Goal: Information Seeking & Learning: Compare options

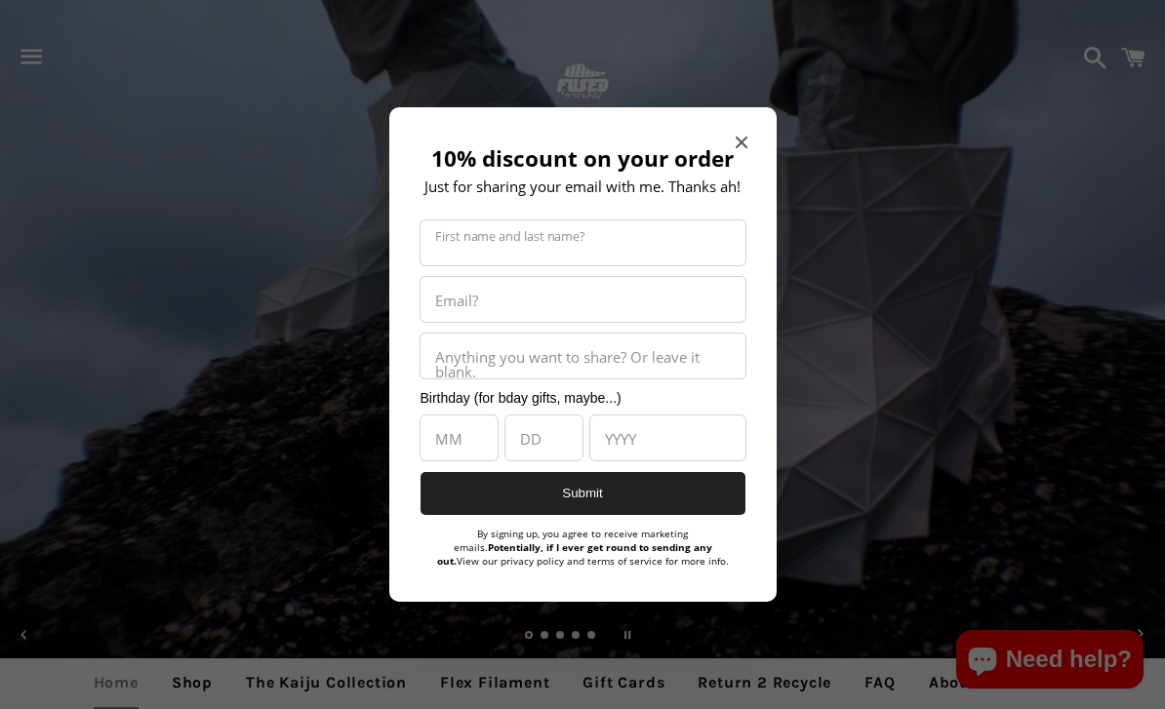
click at [745, 133] on span "Close modal" at bounding box center [742, 143] width 12 height 20
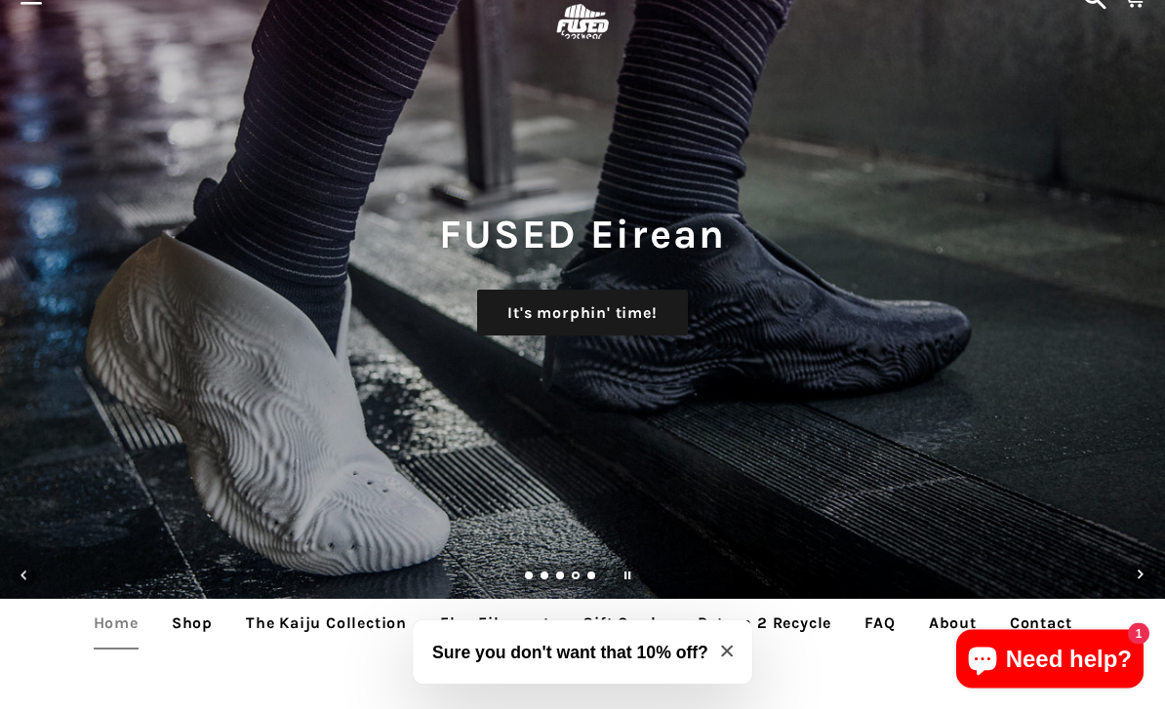
scroll to position [60, 0]
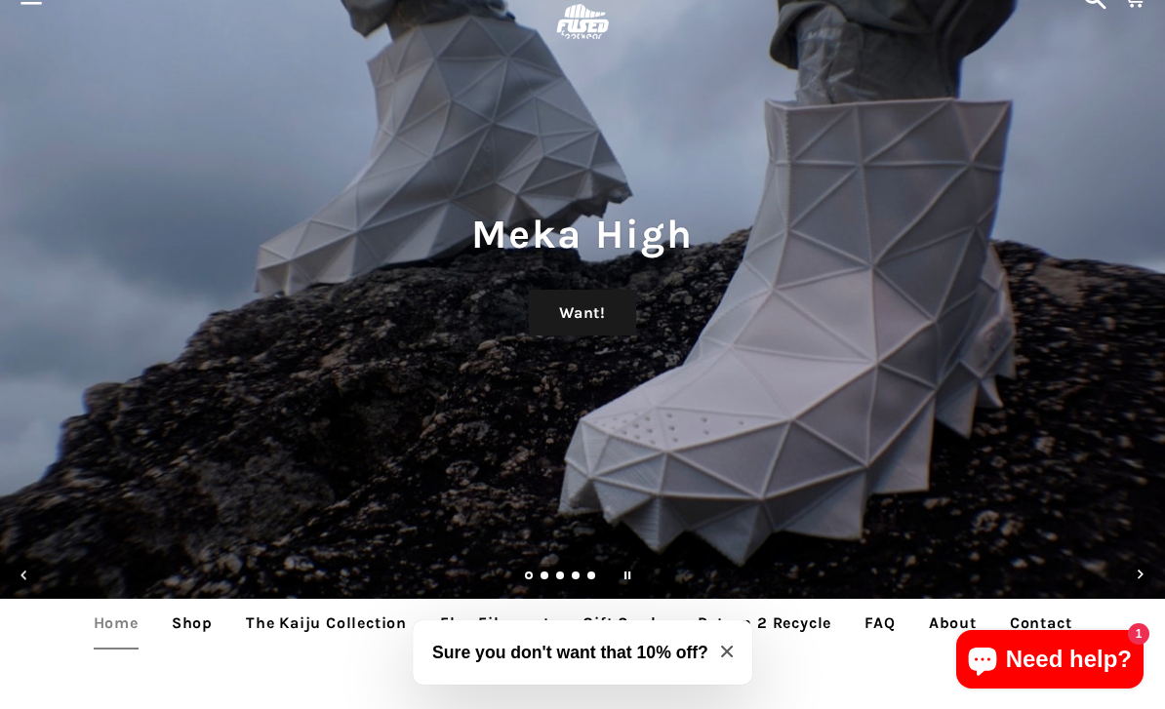
click at [178, 621] on link "Shop" at bounding box center [192, 623] width 70 height 49
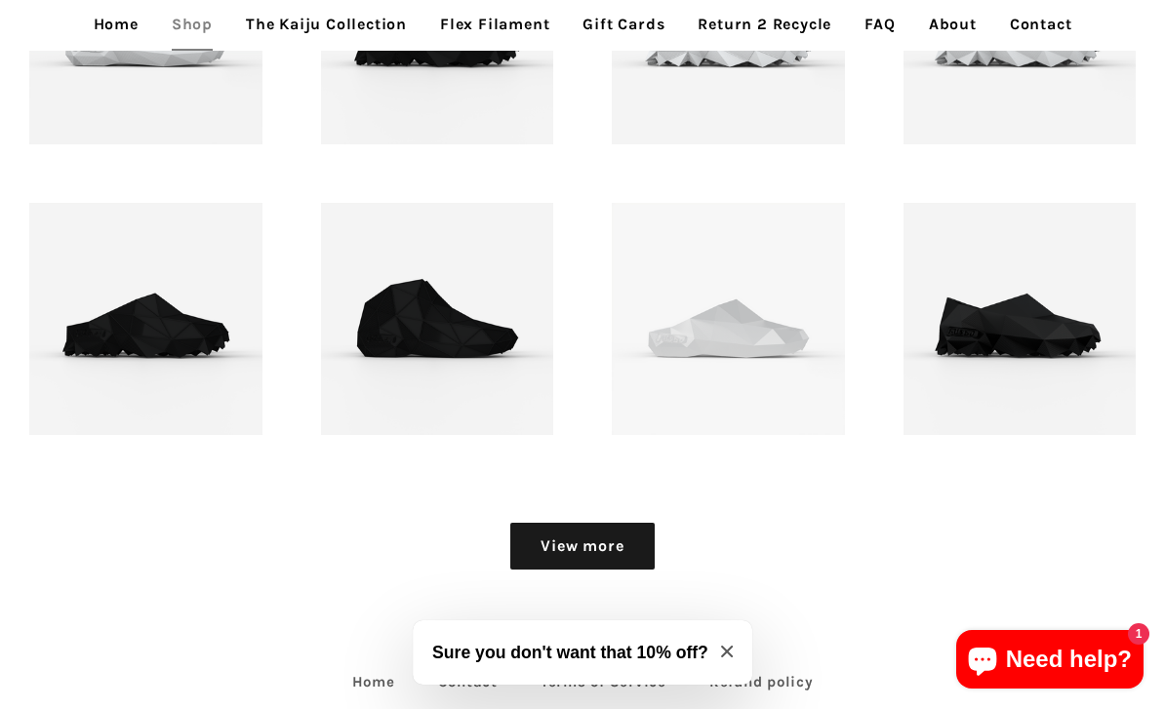
scroll to position [1924, 0]
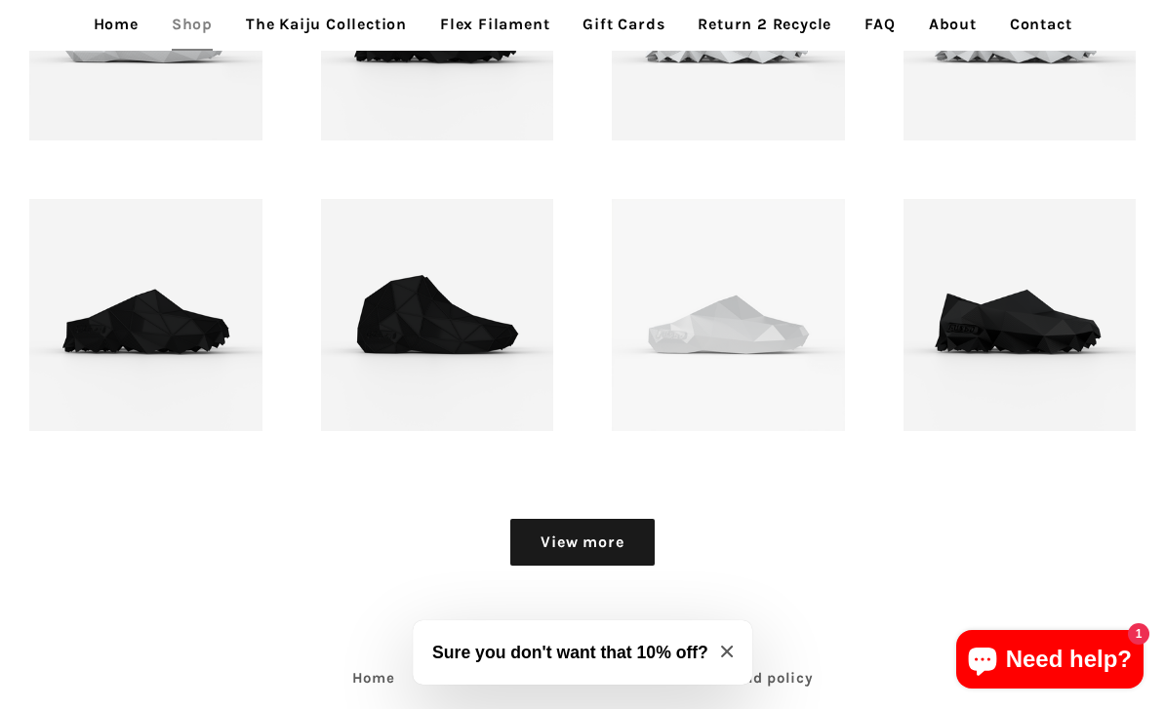
click at [547, 543] on link "View more" at bounding box center [581, 542] width 143 height 47
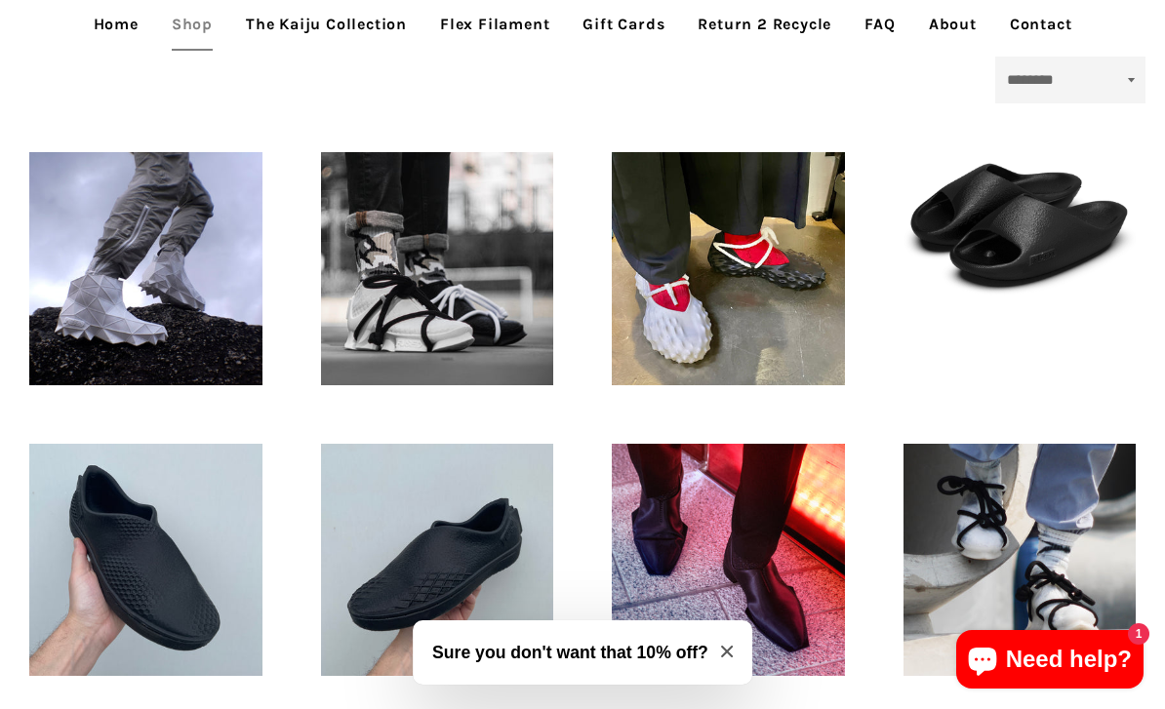
scroll to position [506, 0]
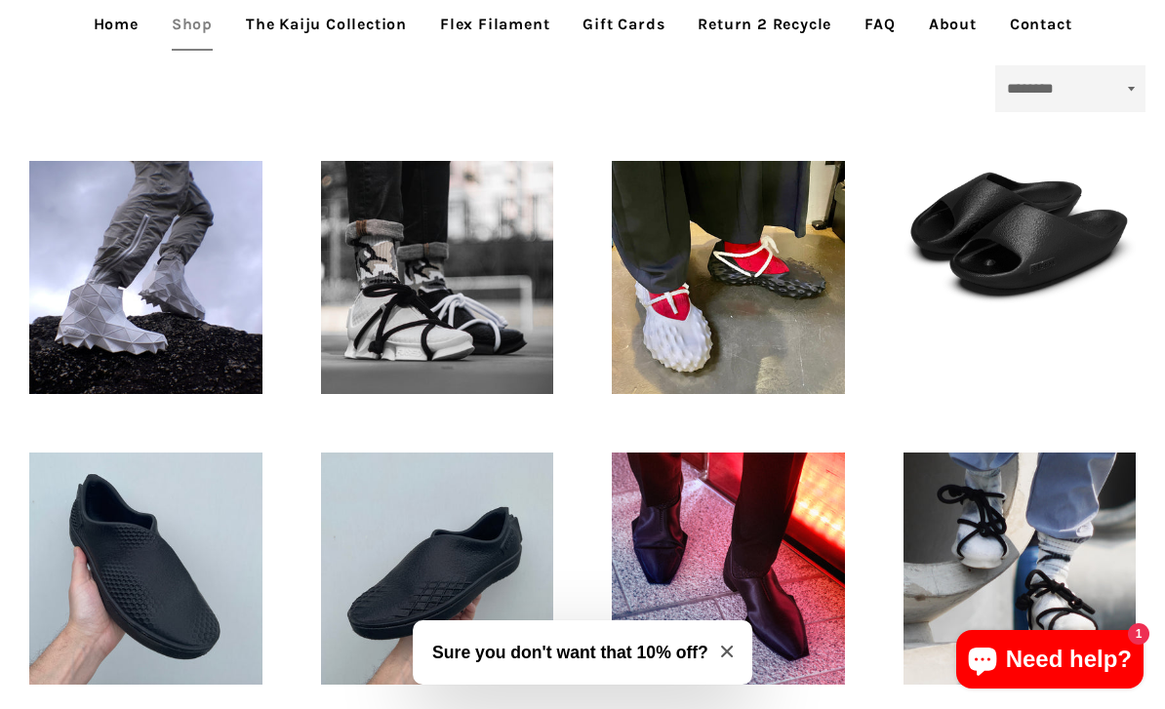
click at [410, 280] on p "FUSED Kodo - 3D printed footwear" at bounding box center [437, 270] width 165 height 94
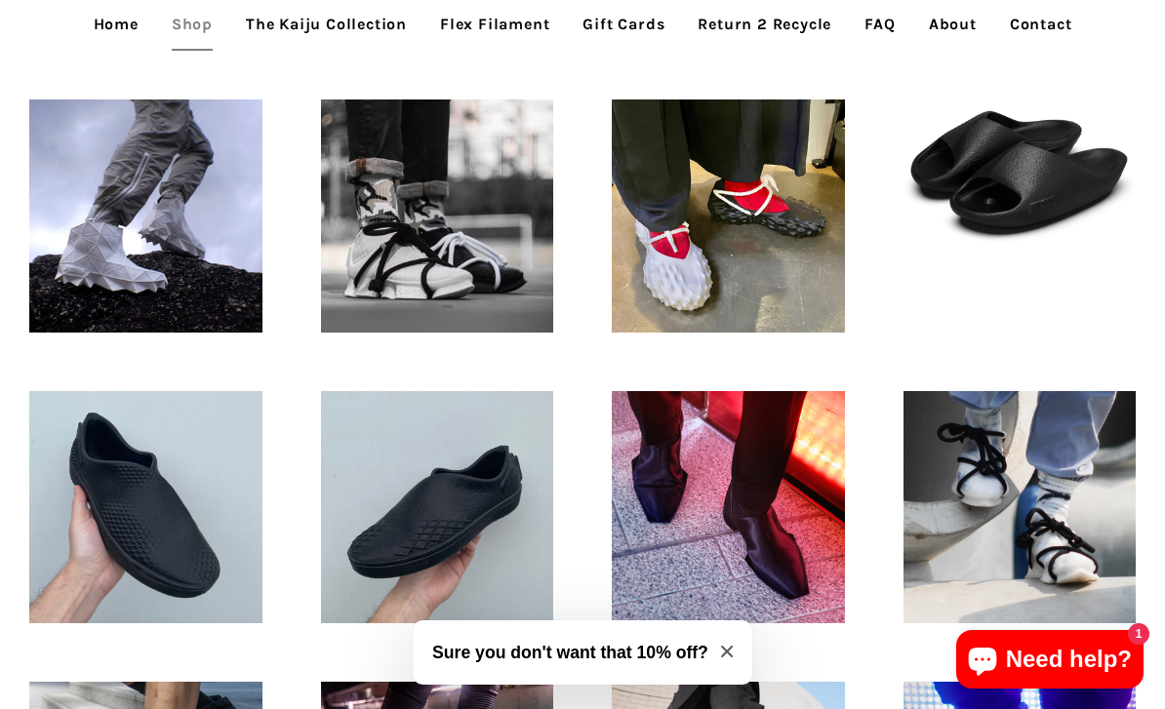
scroll to position [568, 0]
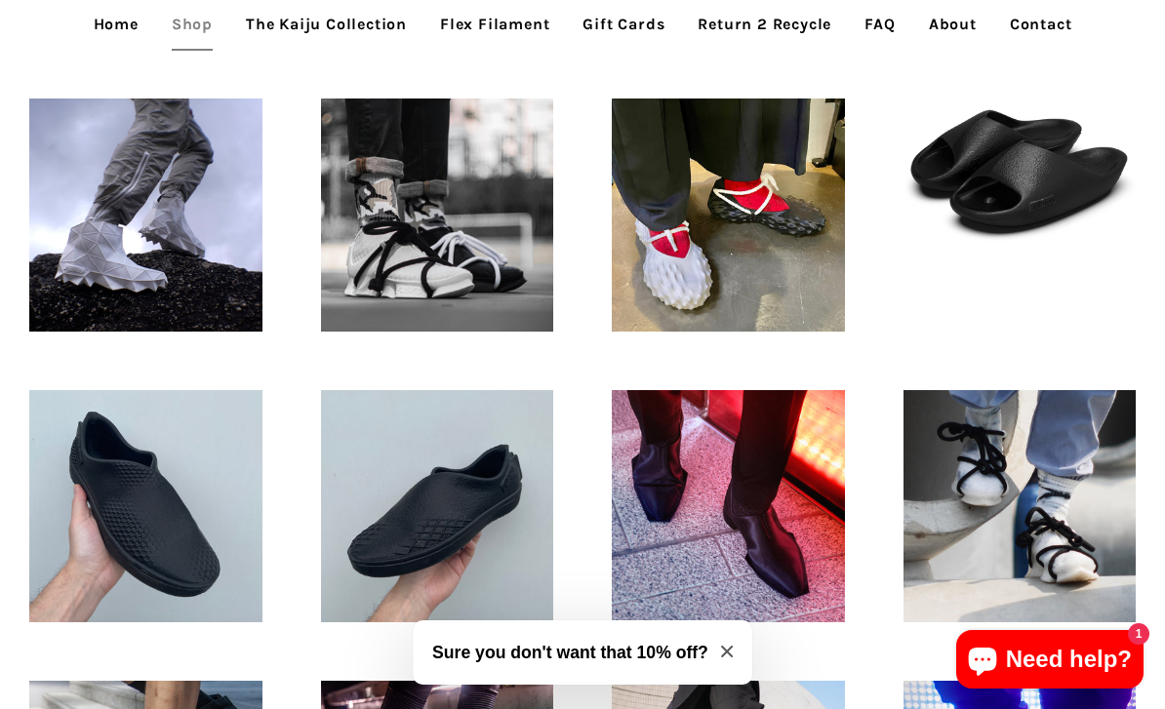
click at [1073, 556] on span "FUSED Kodo - Translucent Regular price US$295" at bounding box center [1020, 506] width 233 height 233
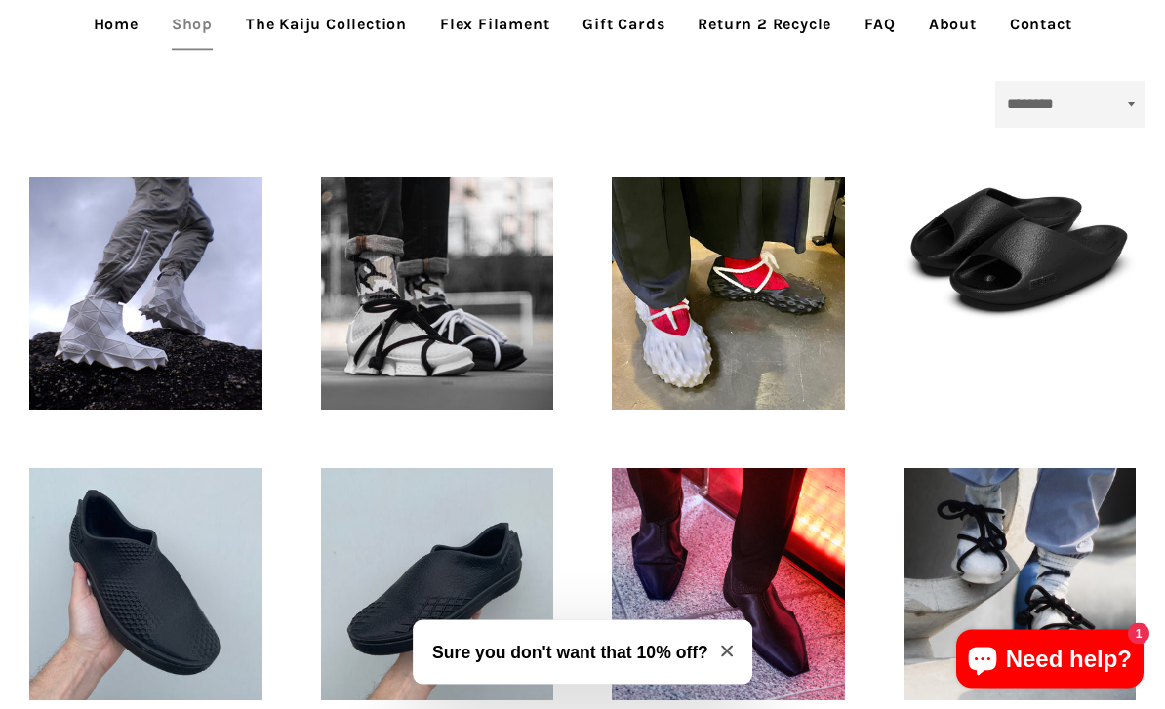
scroll to position [490, 0]
click at [78, 266] on p "FUSED footwear - Meka High - 3D printed footwear" at bounding box center [145, 285] width 165 height 125
click at [83, 274] on p "FUSED footwear - Meka High - 3D printed footwear" at bounding box center [145, 285] width 165 height 125
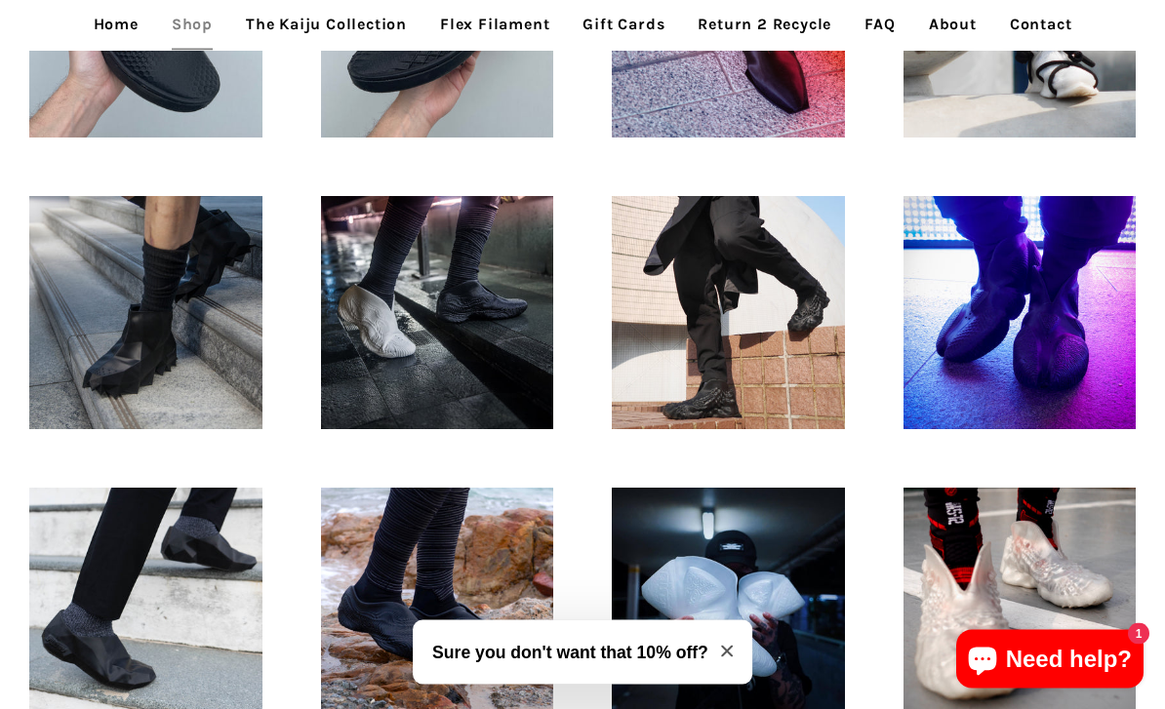
scroll to position [1054, 0]
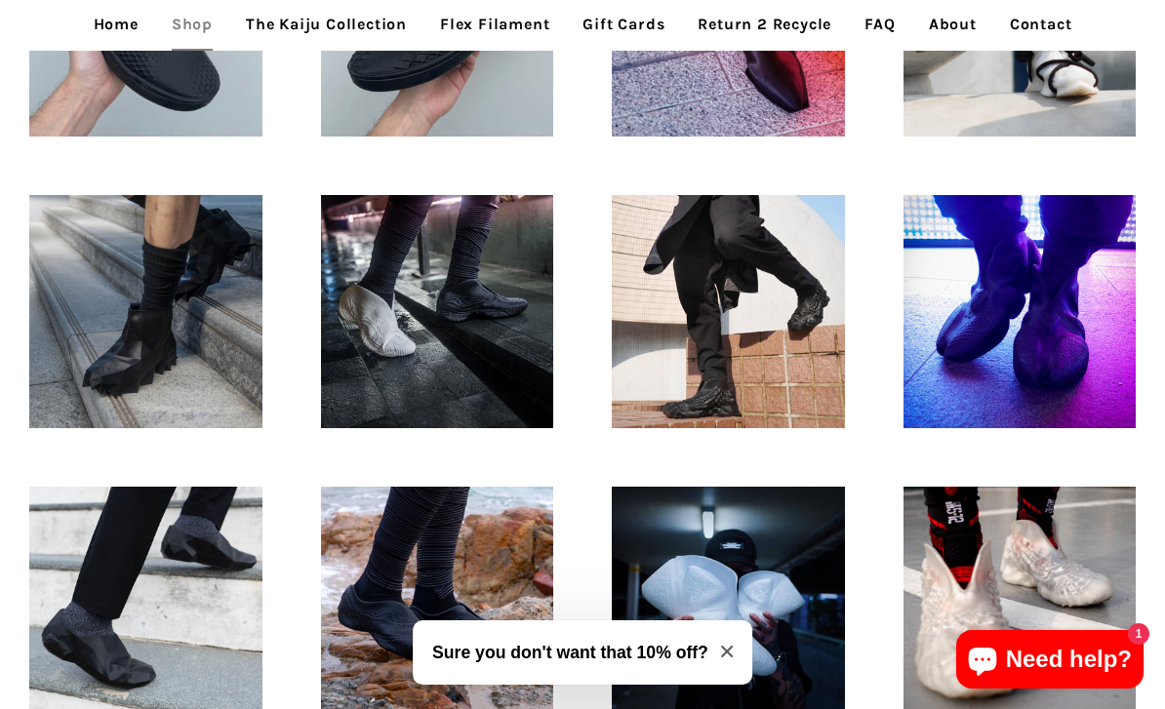
click at [811, 349] on span "FUSED Oki - 3D printed footwear Regular price US$195" at bounding box center [728, 316] width 233 height 119
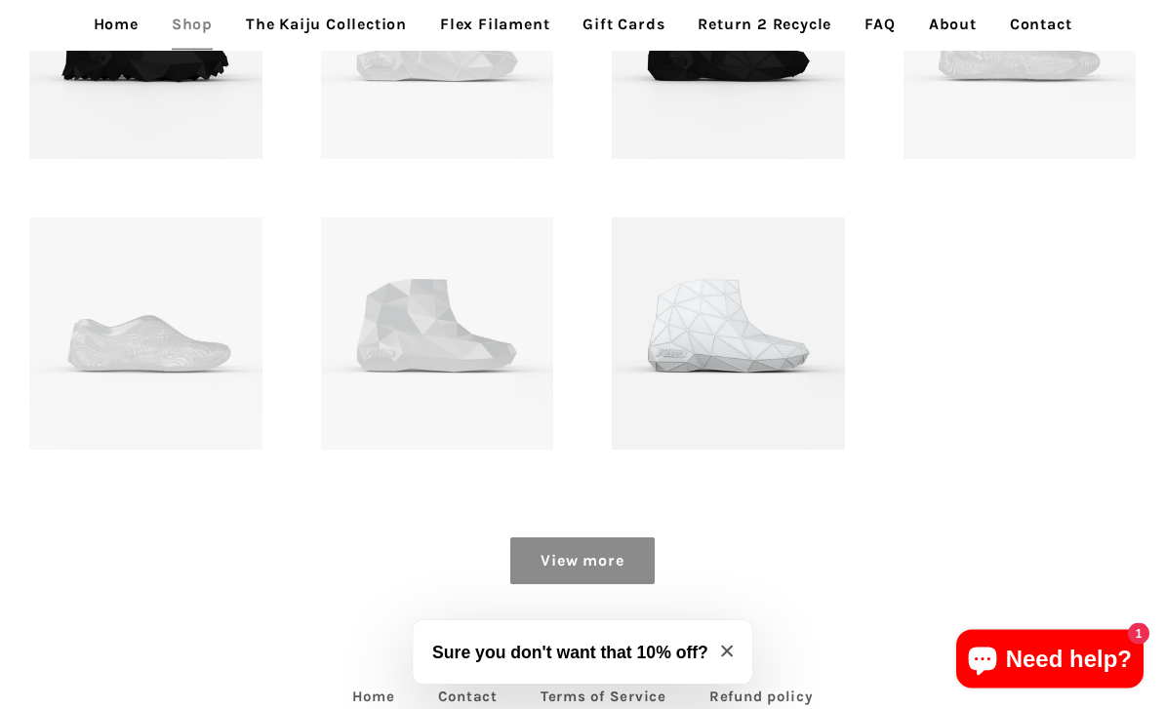
scroll to position [2535, 0]
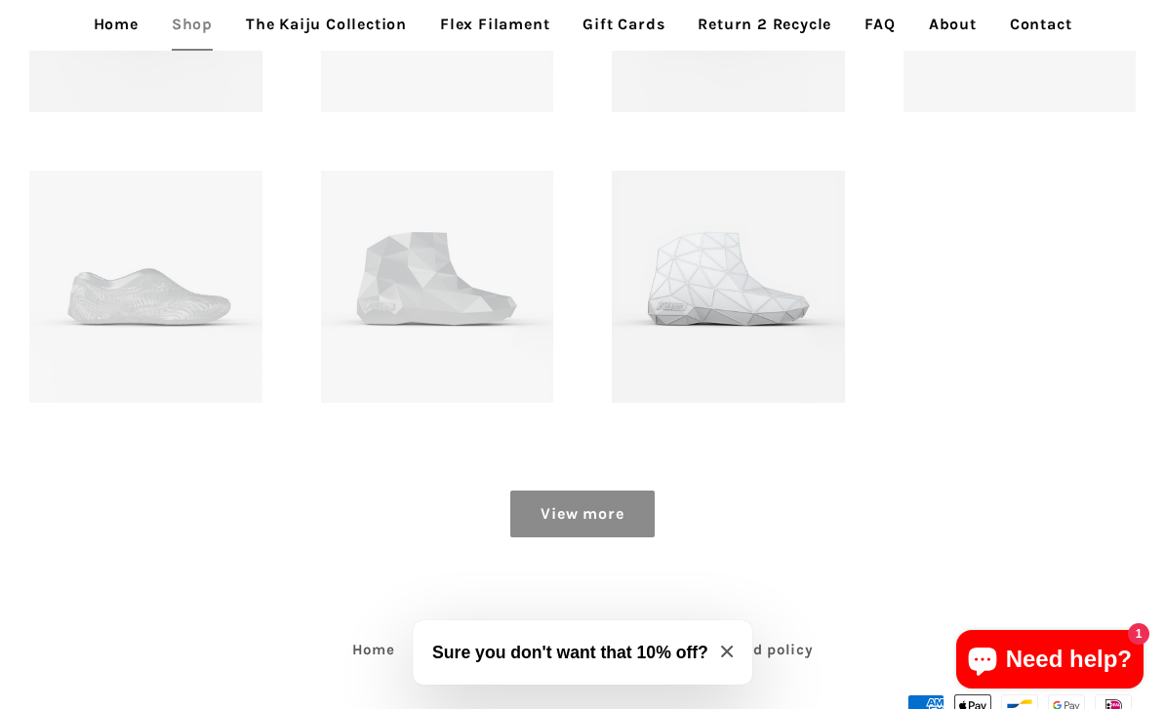
click at [613, 508] on link "View more" at bounding box center [581, 514] width 143 height 47
click at [618, 515] on link "View more" at bounding box center [581, 514] width 143 height 47
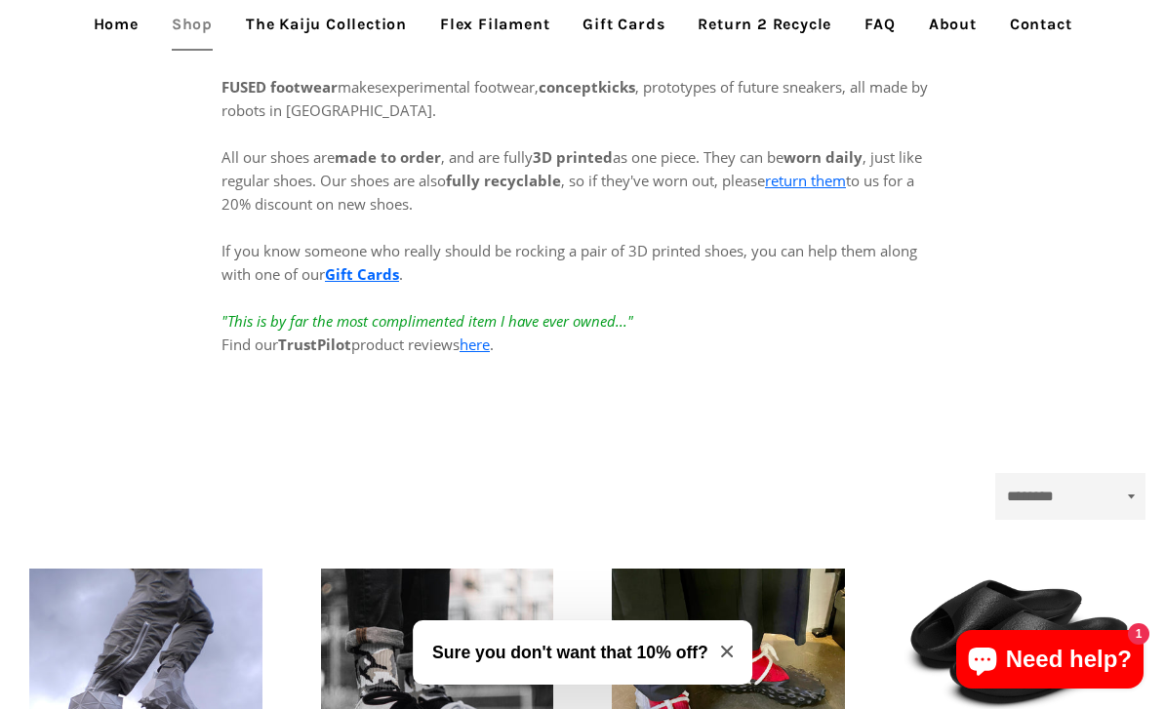
scroll to position [0, 0]
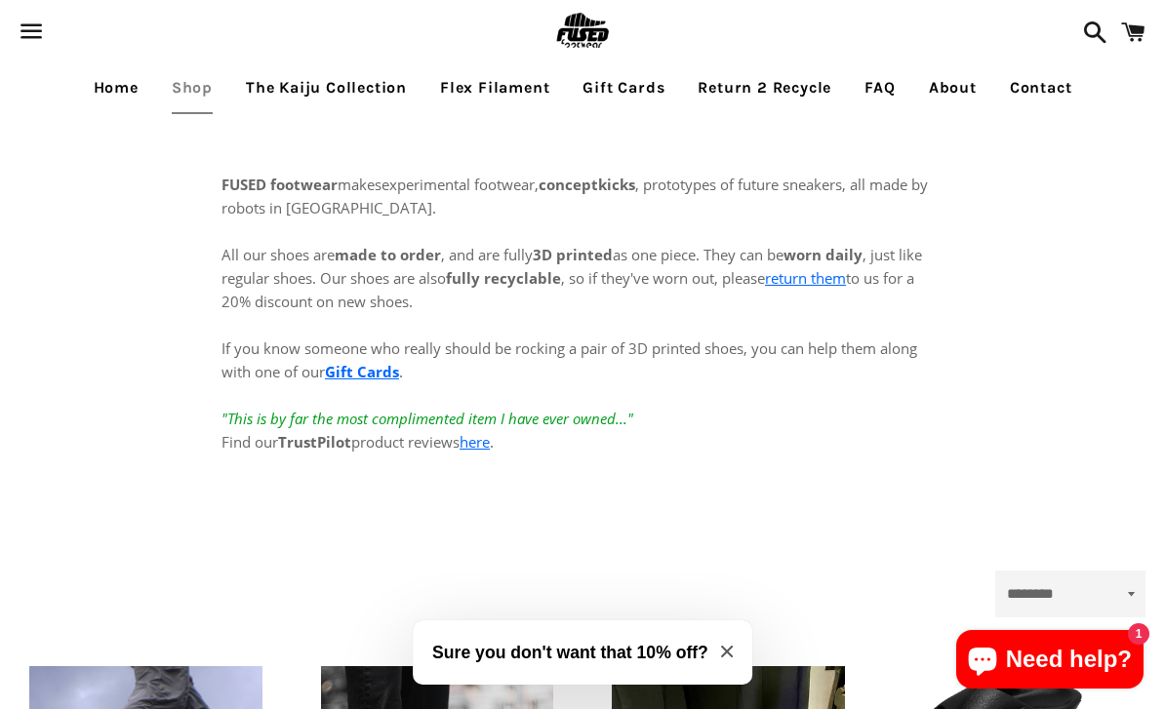
click at [366, 92] on link "The Kaiju Collection" at bounding box center [326, 87] width 190 height 49
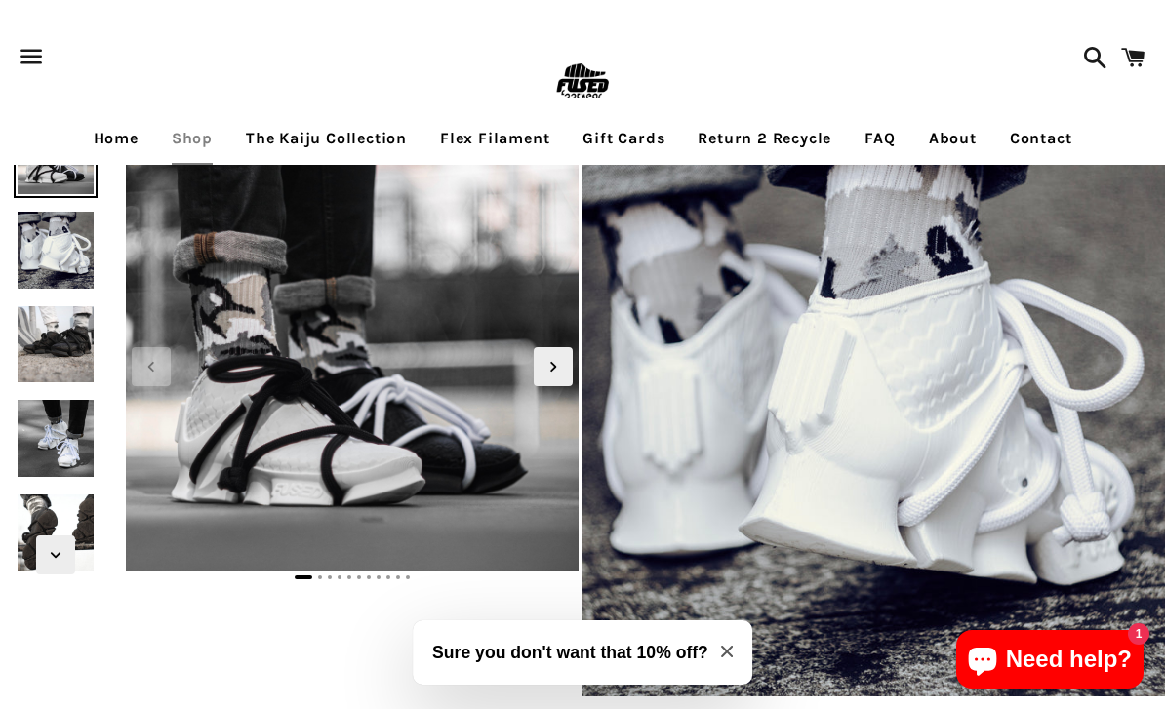
click at [552, 371] on icon "Next slide" at bounding box center [553, 367] width 6 height 10
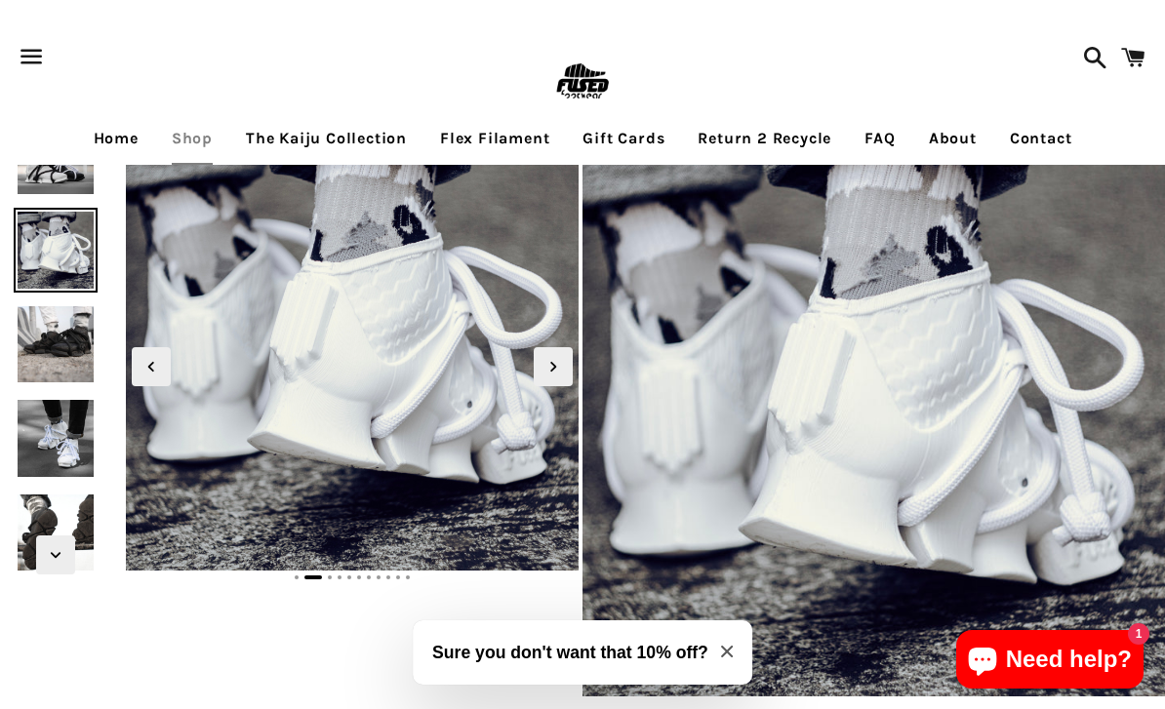
click at [550, 368] on icon "Next slide" at bounding box center [553, 366] width 21 height 21
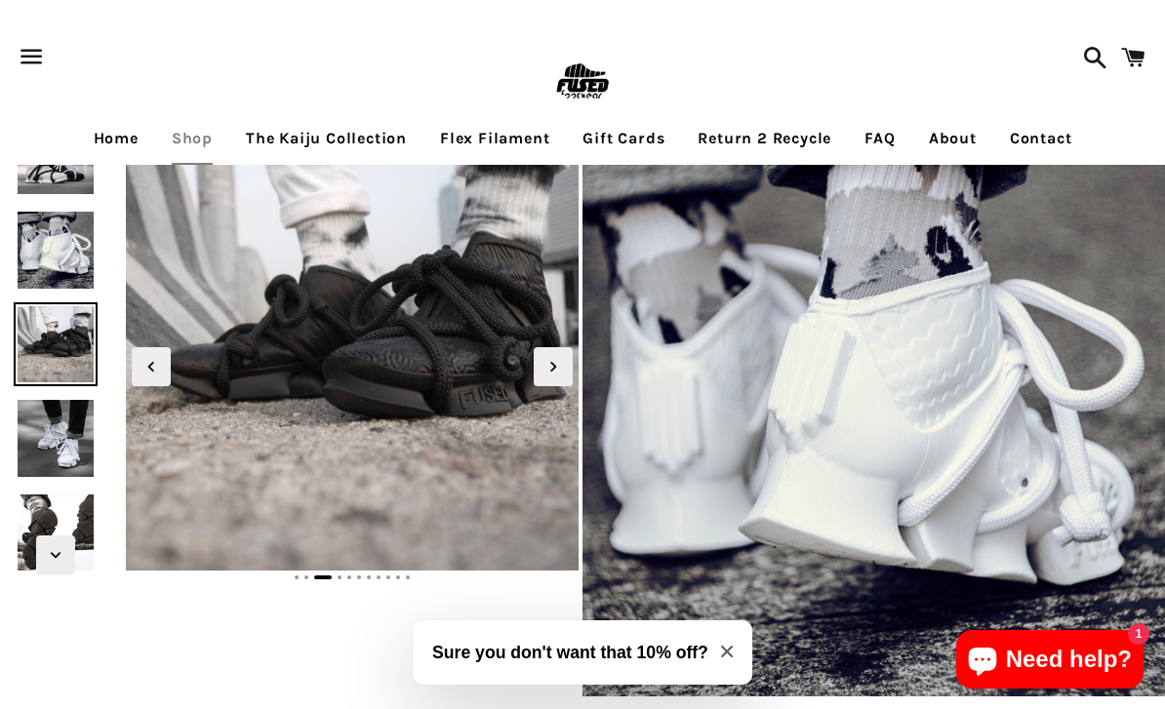
click at [550, 369] on icon "Next slide" at bounding box center [553, 366] width 21 height 21
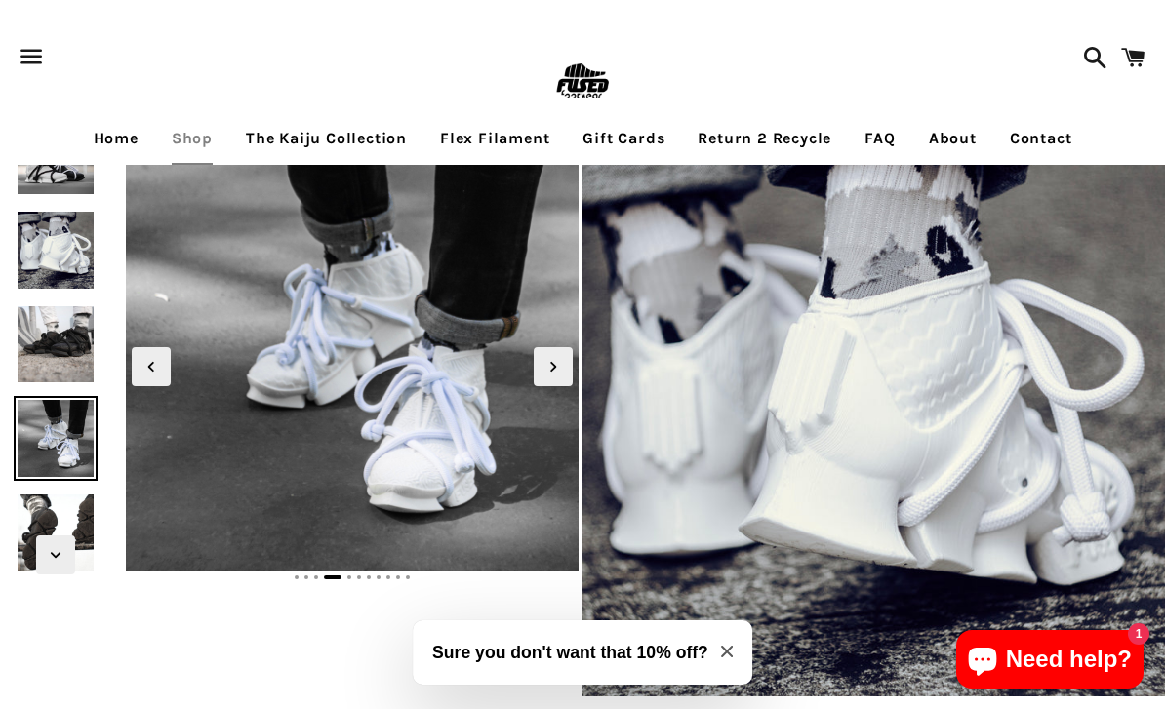
click at [555, 366] on icon "Next slide" at bounding box center [553, 367] width 6 height 10
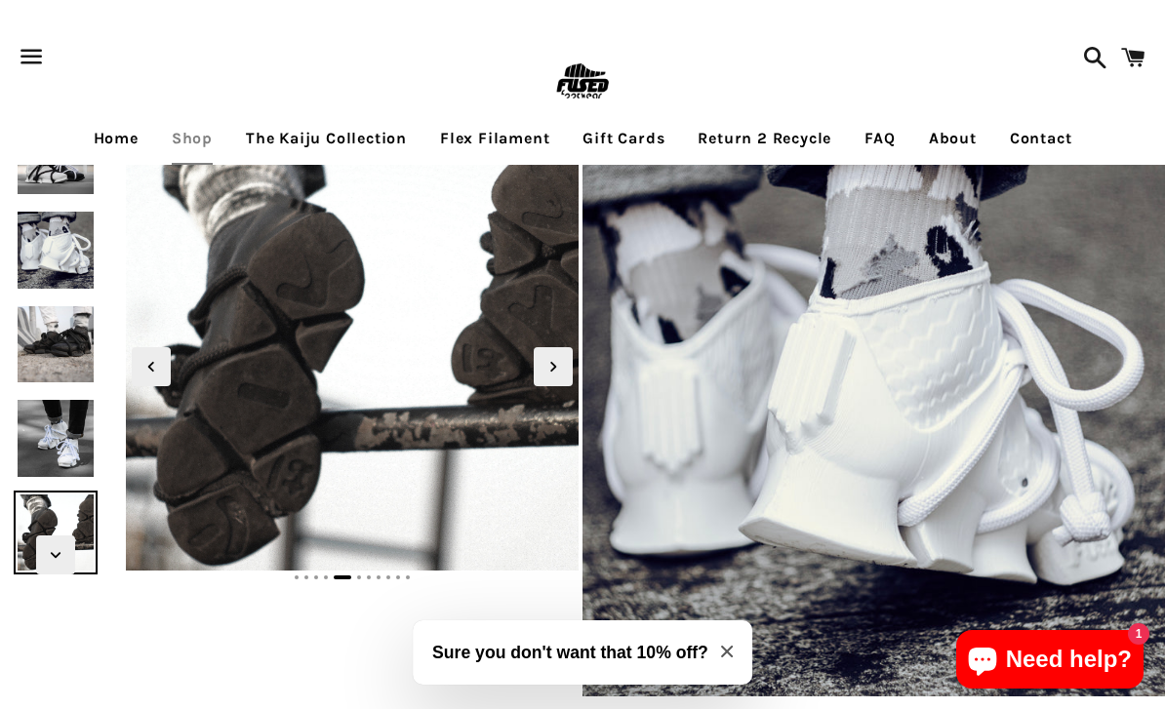
click at [554, 363] on icon "Next slide" at bounding box center [553, 366] width 21 height 21
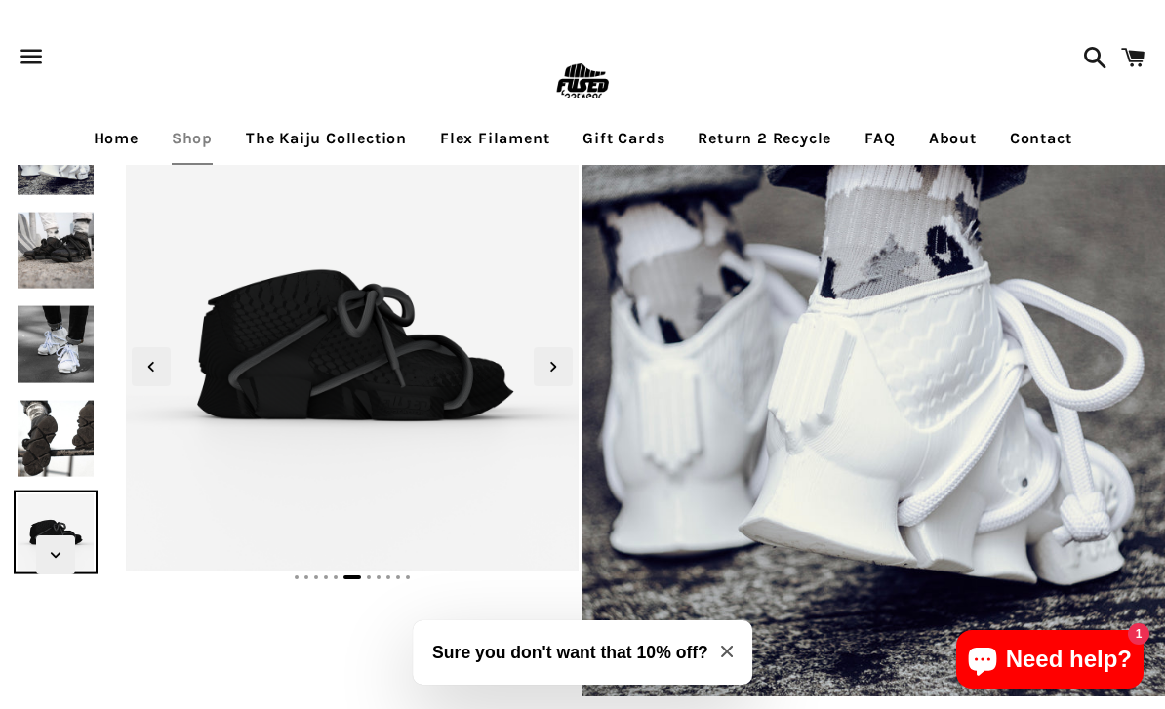
click at [550, 372] on icon "Next slide" at bounding box center [553, 366] width 21 height 21
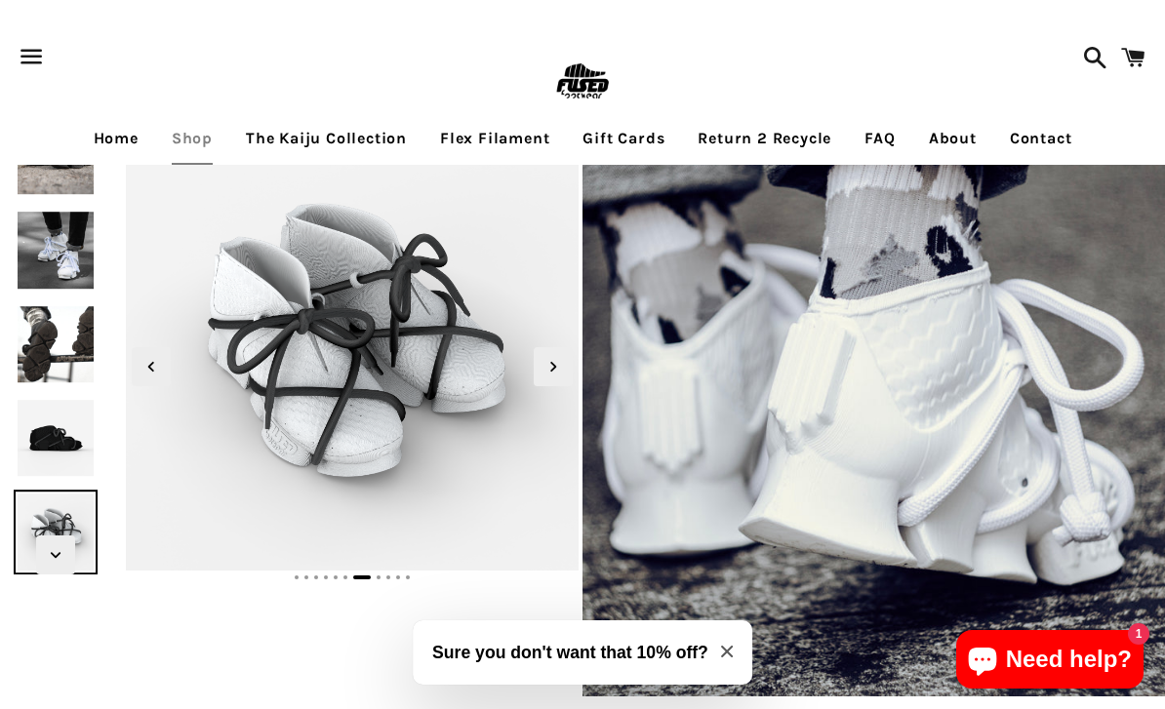
click at [563, 365] on icon "Next slide" at bounding box center [553, 366] width 21 height 21
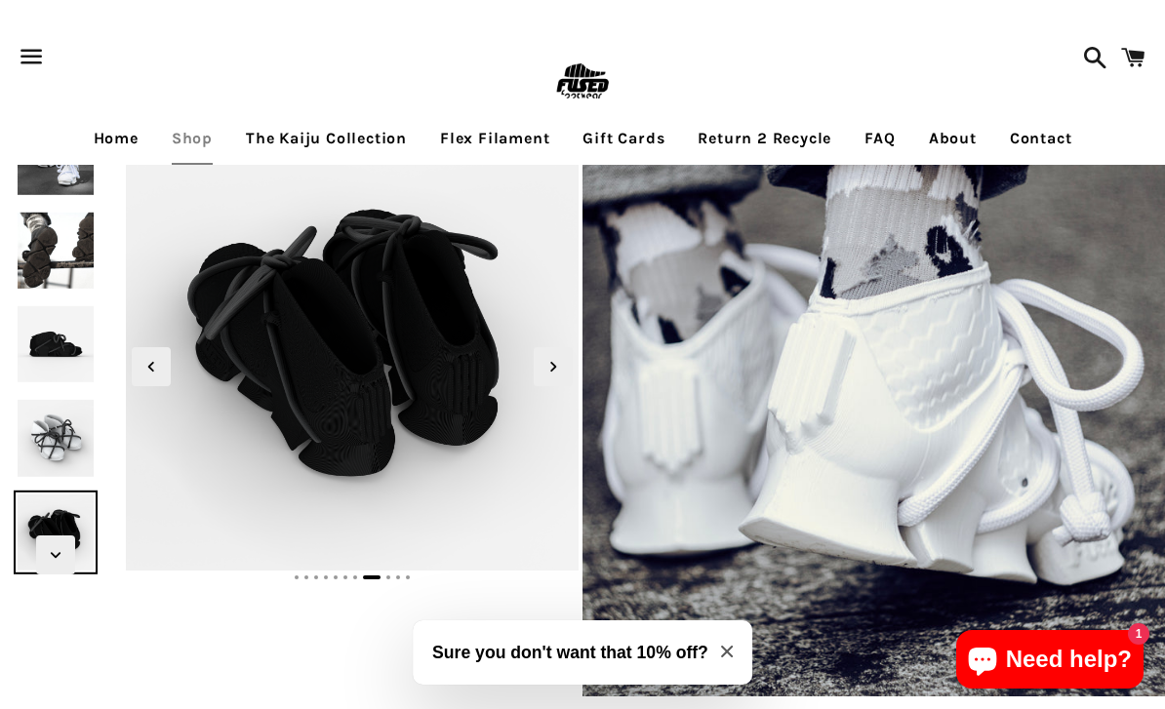
click at [554, 366] on icon "Next slide" at bounding box center [553, 367] width 6 height 10
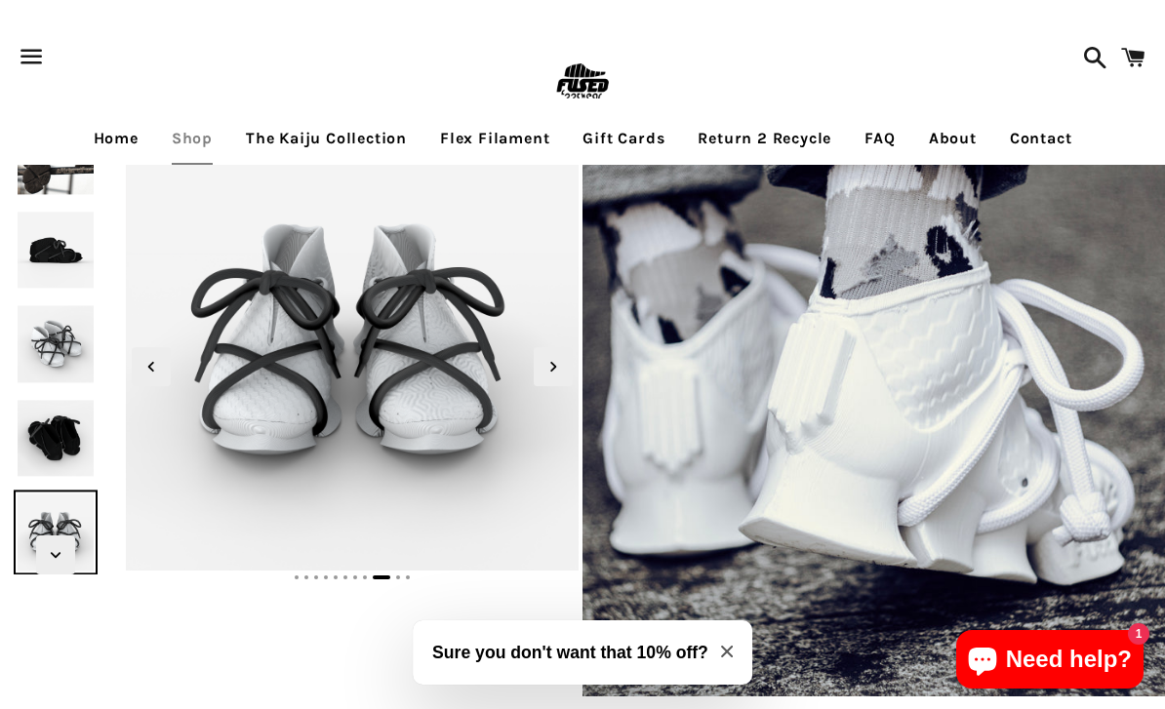
click at [554, 366] on icon "Next slide" at bounding box center [553, 367] width 6 height 10
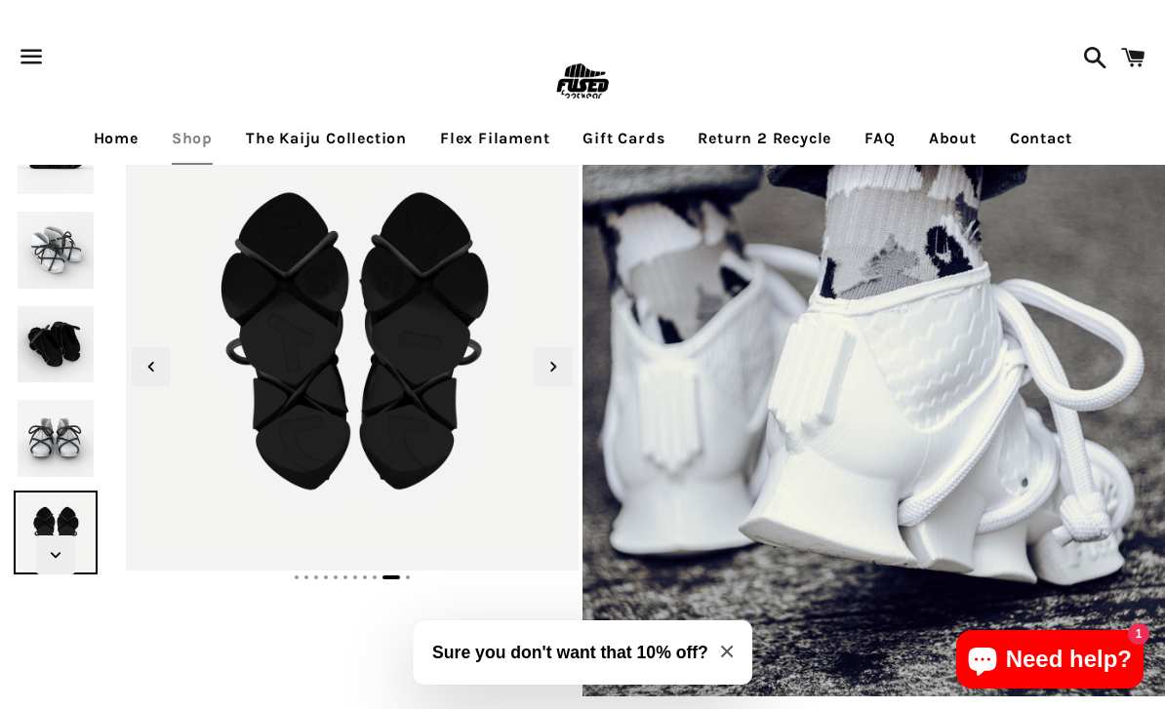
click at [565, 365] on span "Next slide" at bounding box center [553, 366] width 39 height 39
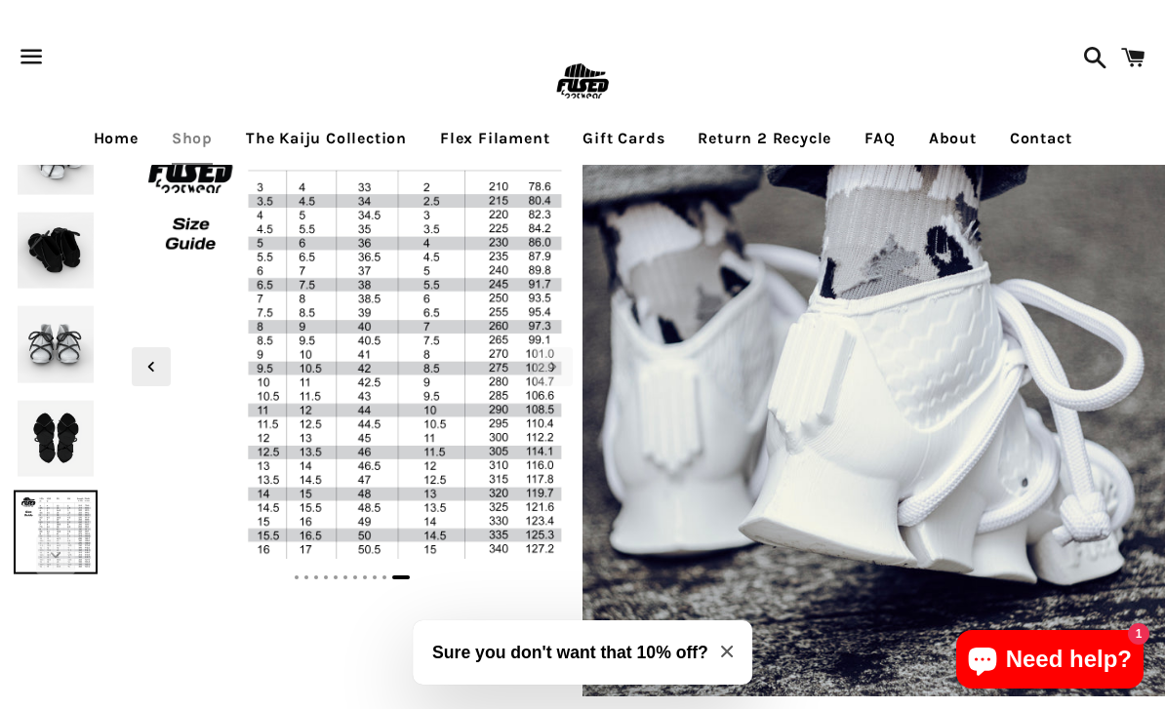
click at [554, 372] on icon "Next slide" at bounding box center [553, 366] width 21 height 21
click at [568, 374] on span "Next slide" at bounding box center [553, 366] width 39 height 39
click at [134, 366] on span "Previous slide" at bounding box center [151, 366] width 39 height 39
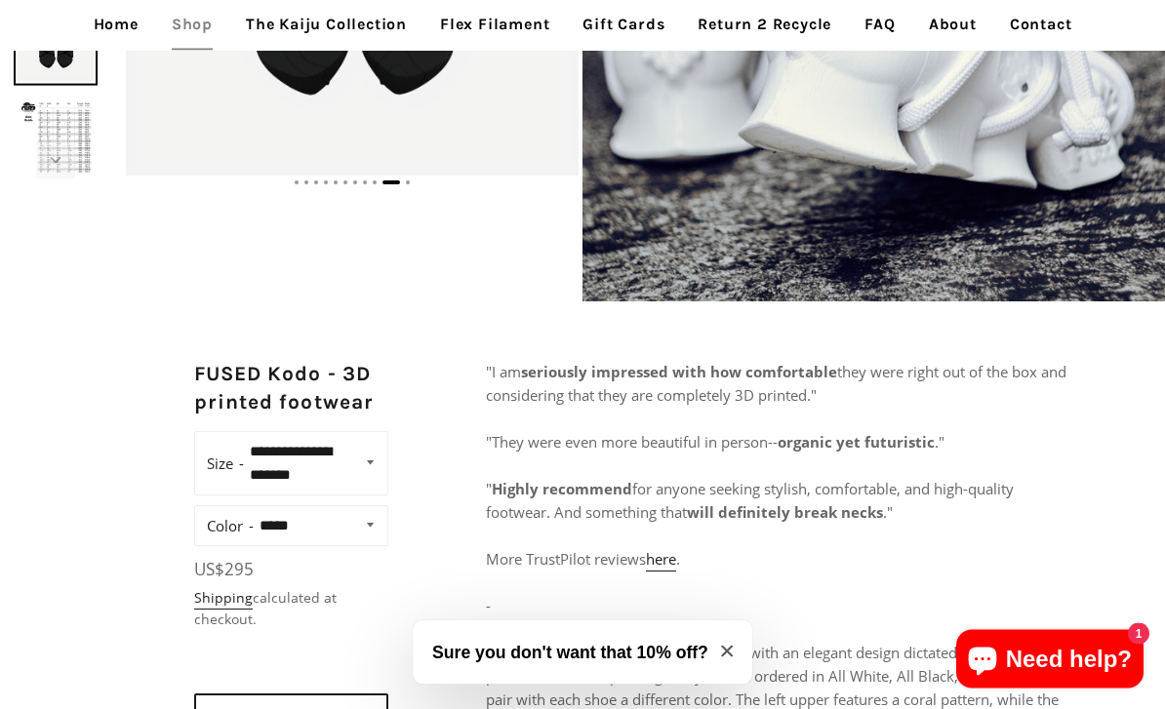
scroll to position [396, 0]
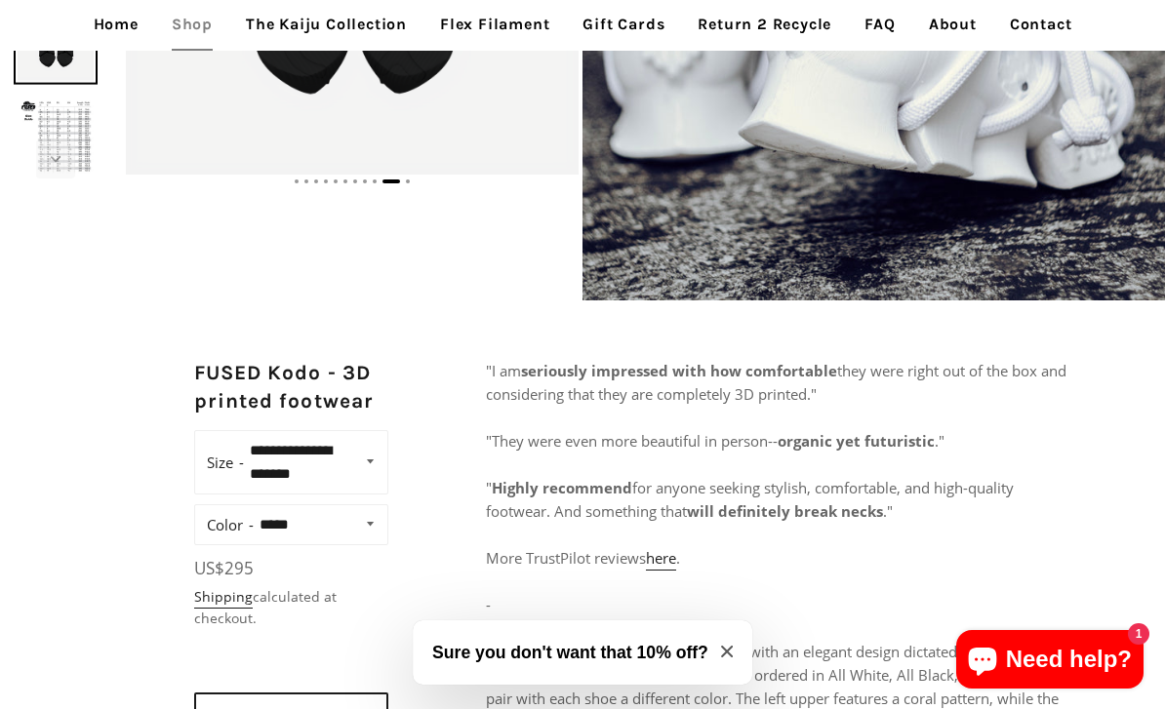
click at [356, 452] on select "**********" at bounding box center [314, 462] width 141 height 51
select select "**********"
click at [367, 522] on select "**********" at bounding box center [319, 524] width 131 height 27
select select "*****"
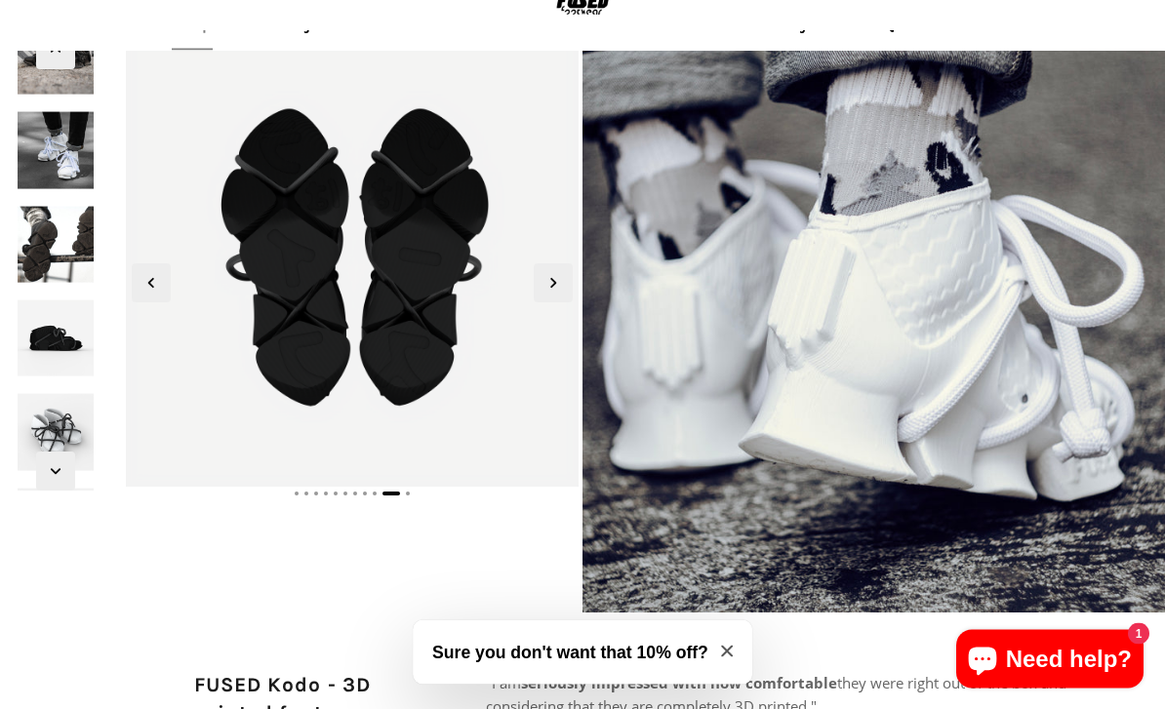
scroll to position [84, 0]
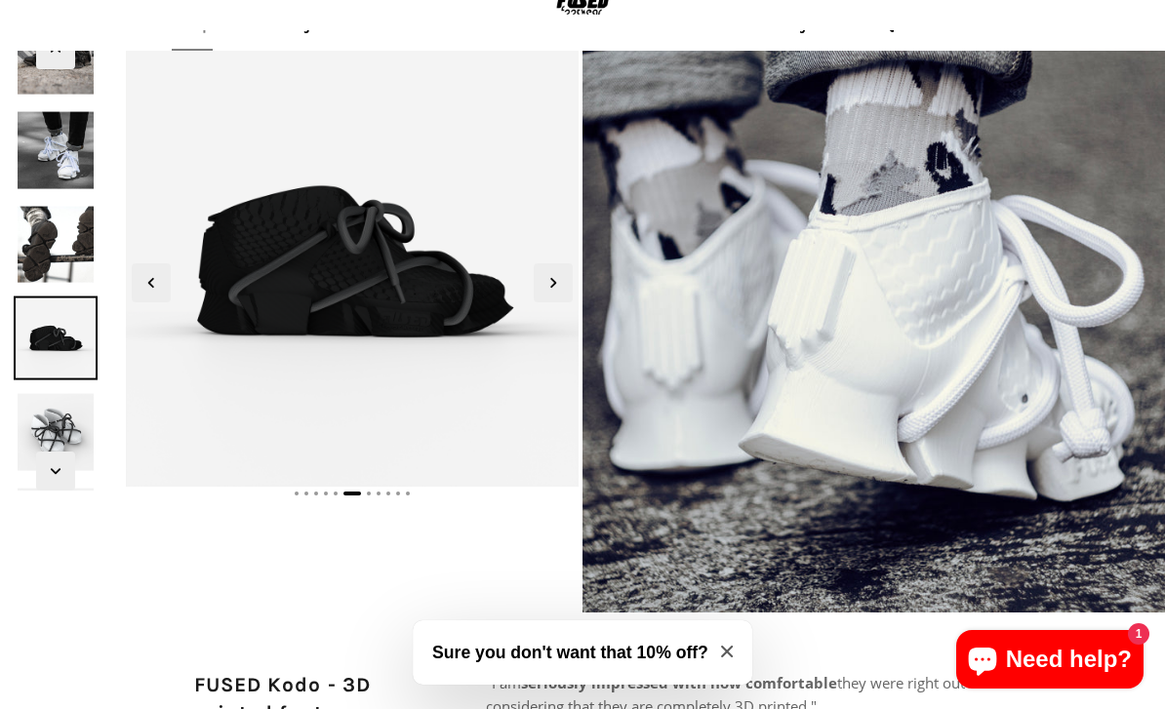
click at [50, 323] on img at bounding box center [56, 339] width 84 height 84
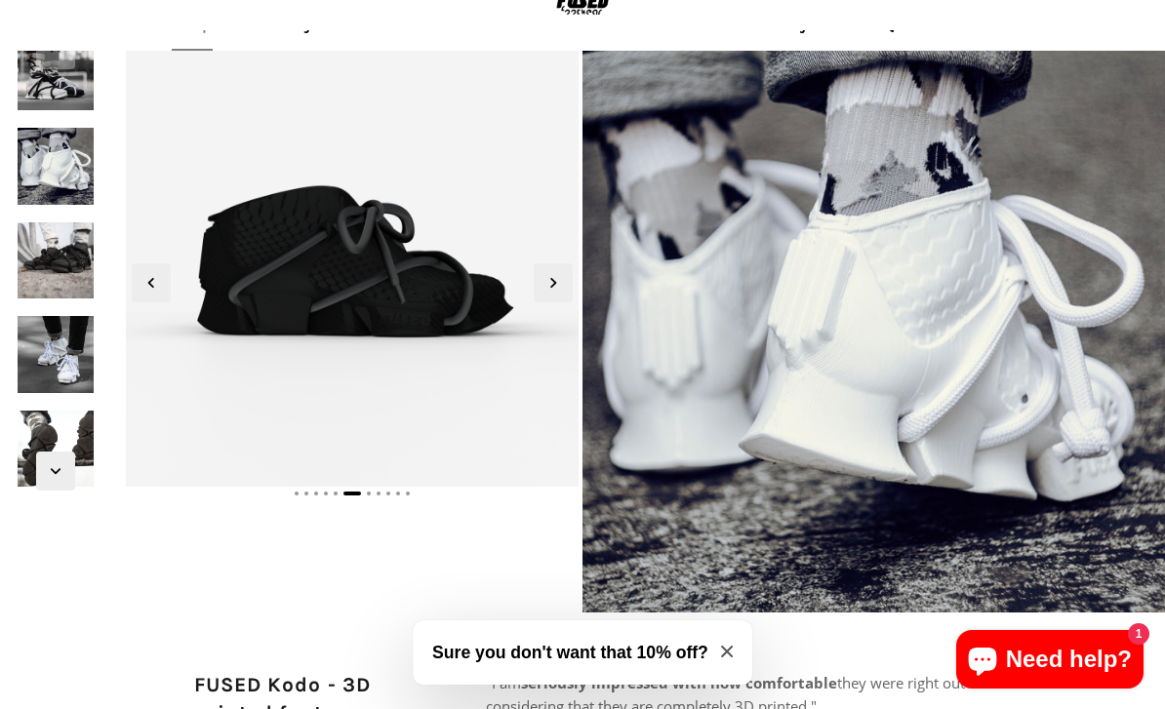
click at [54, 246] on img at bounding box center [56, 261] width 84 height 84
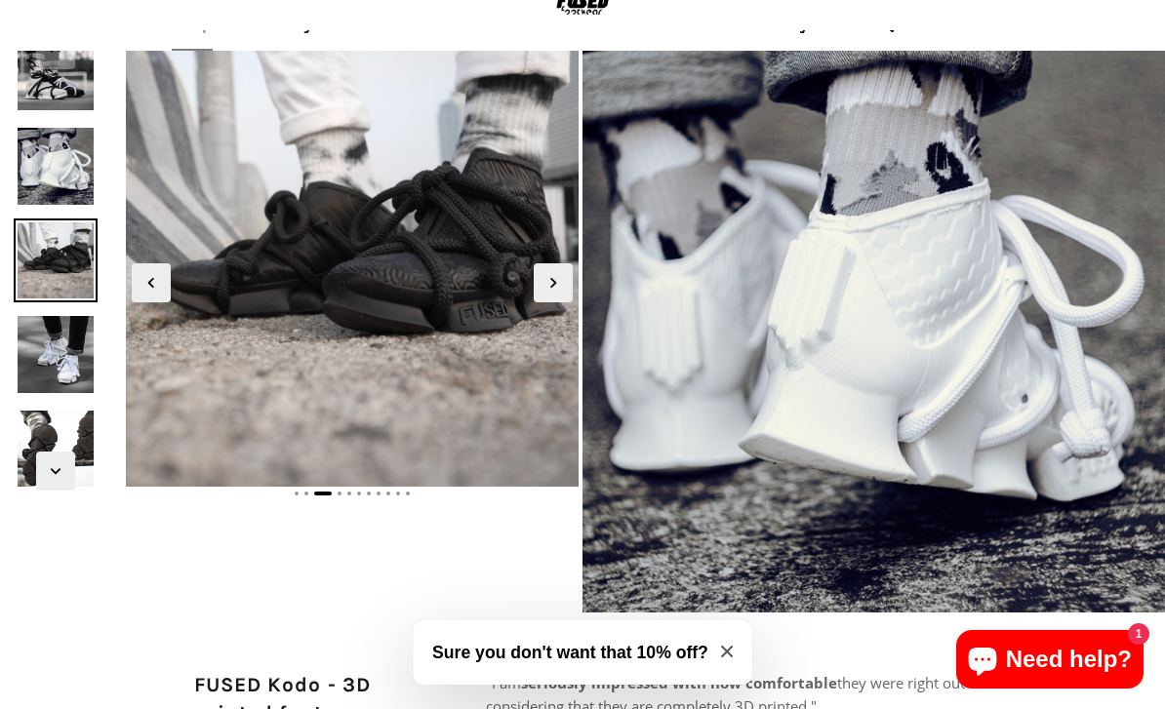
click at [48, 92] on img at bounding box center [56, 72] width 84 height 84
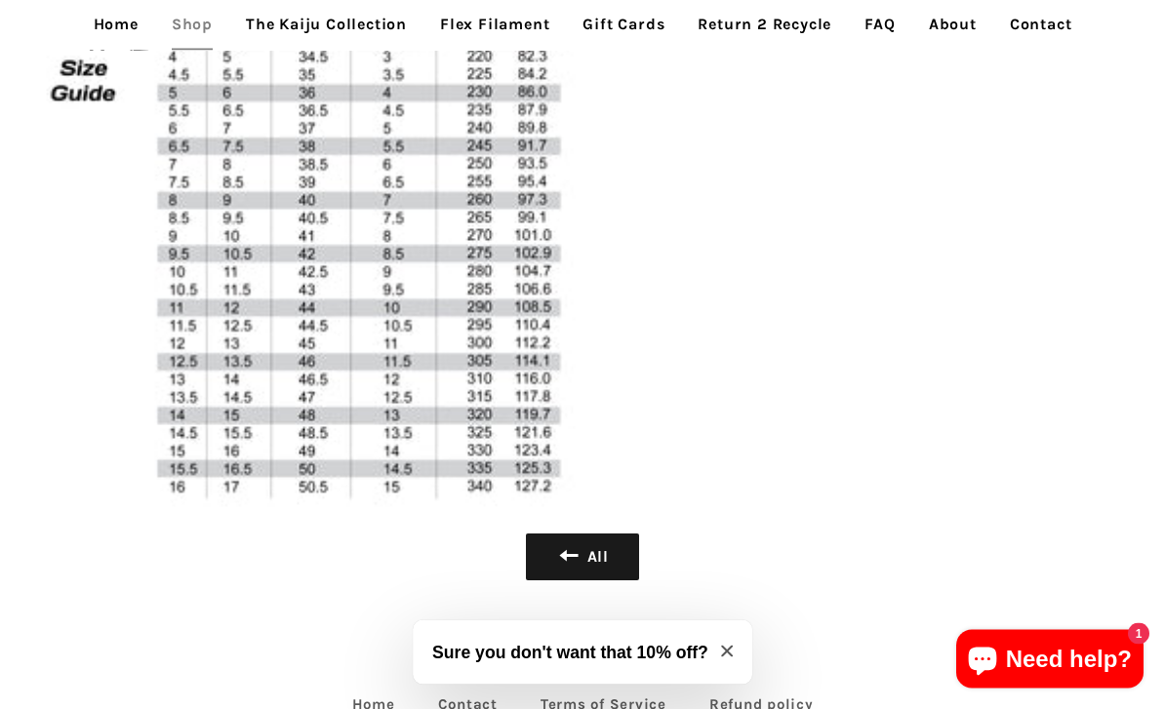
scroll to position [4235, 0]
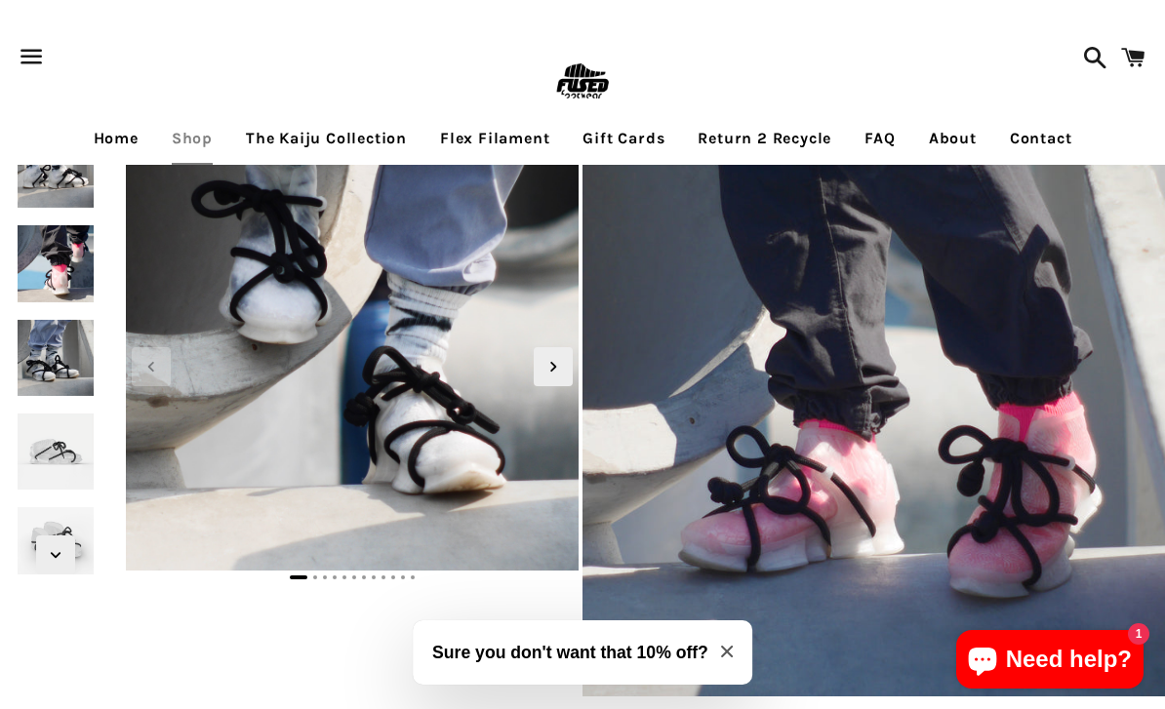
click at [53, 369] on img at bounding box center [56, 357] width 84 height 84
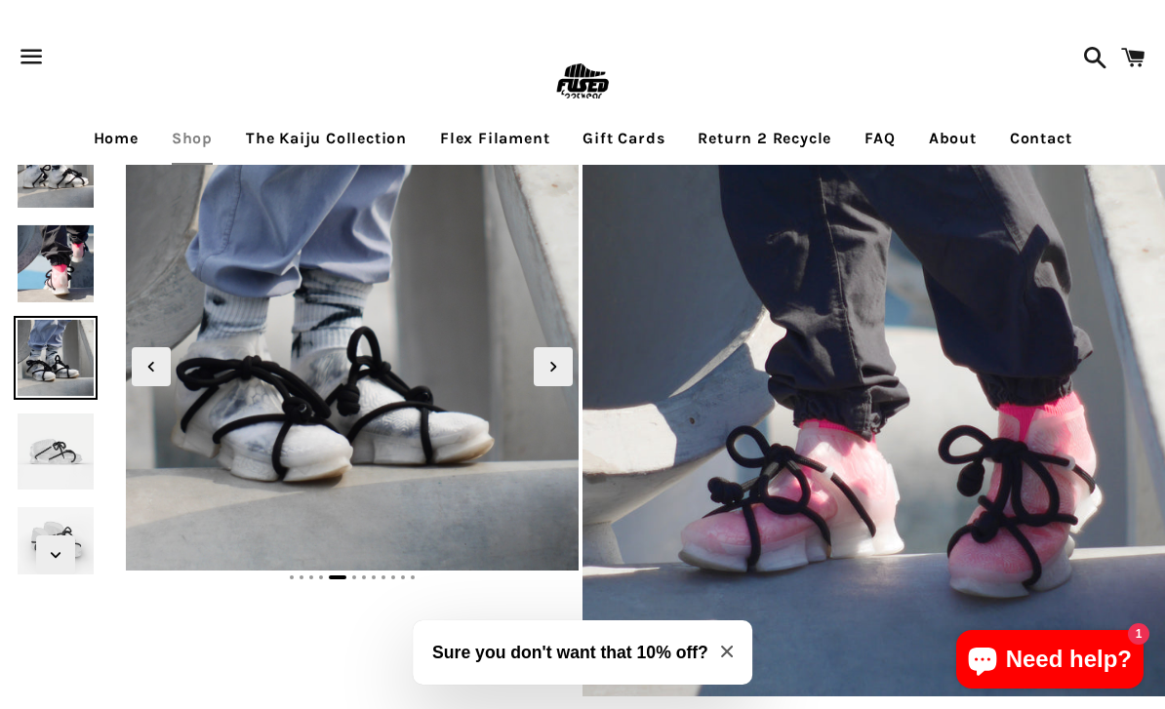
click at [564, 370] on span "Next slide" at bounding box center [553, 366] width 39 height 39
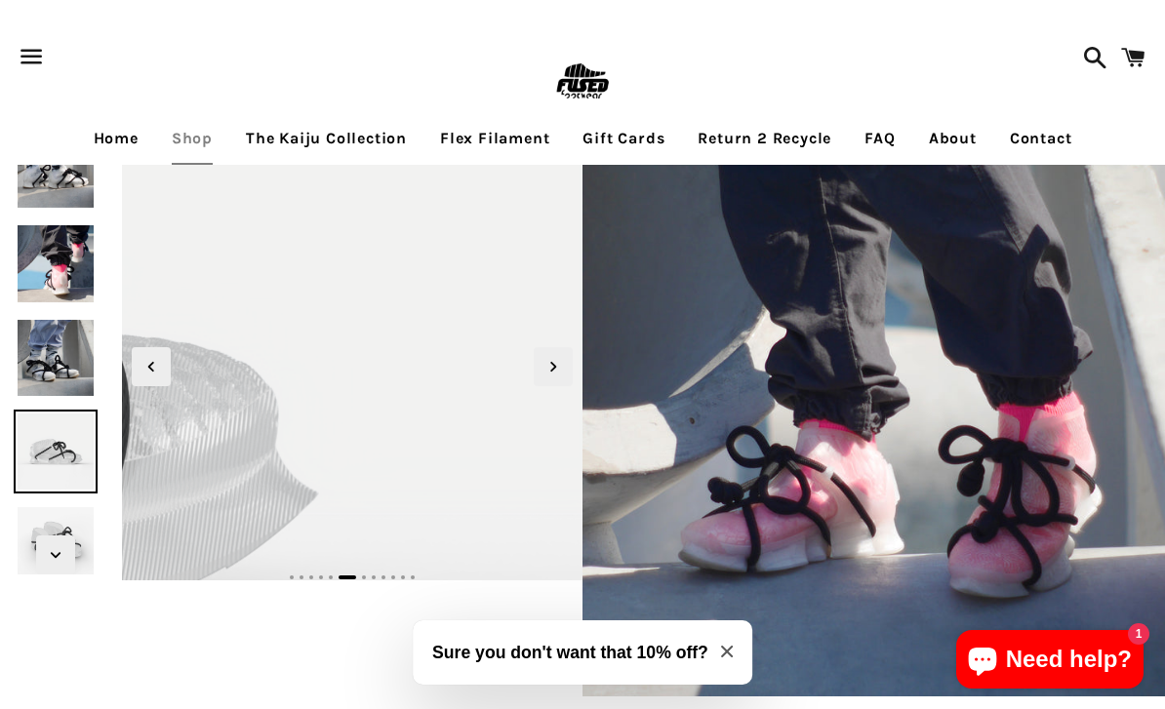
click at [571, 368] on span "Next slide" at bounding box center [553, 366] width 39 height 39
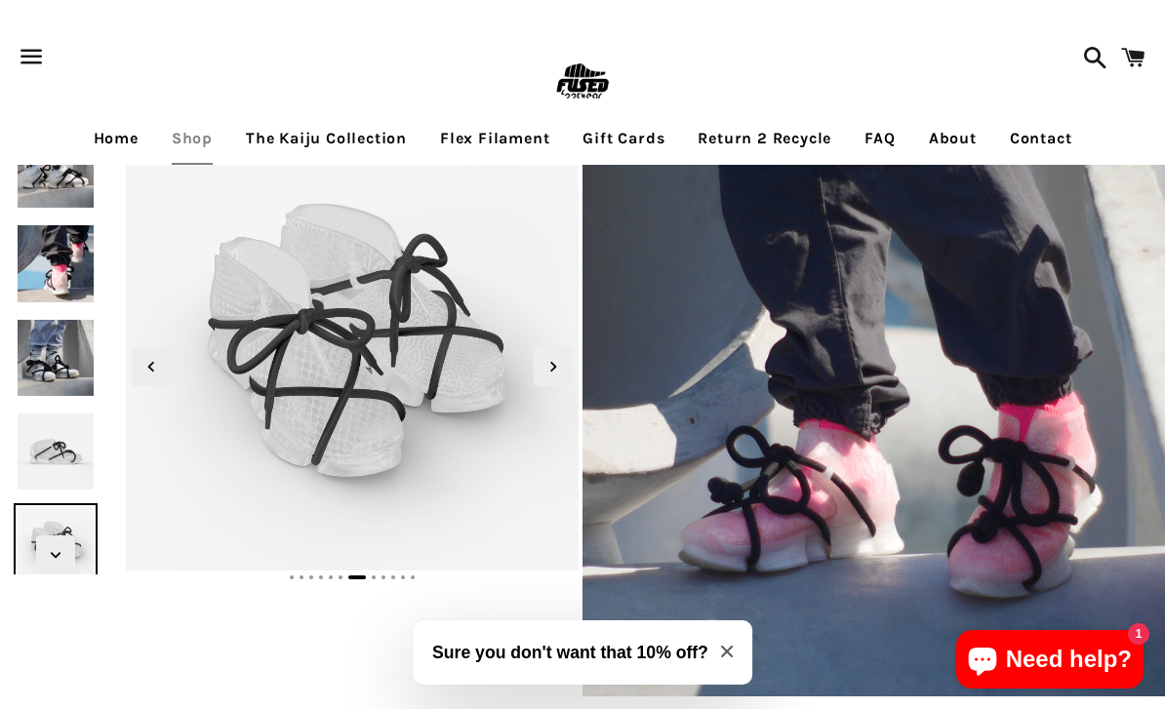
click at [565, 365] on span "Next slide" at bounding box center [553, 366] width 39 height 39
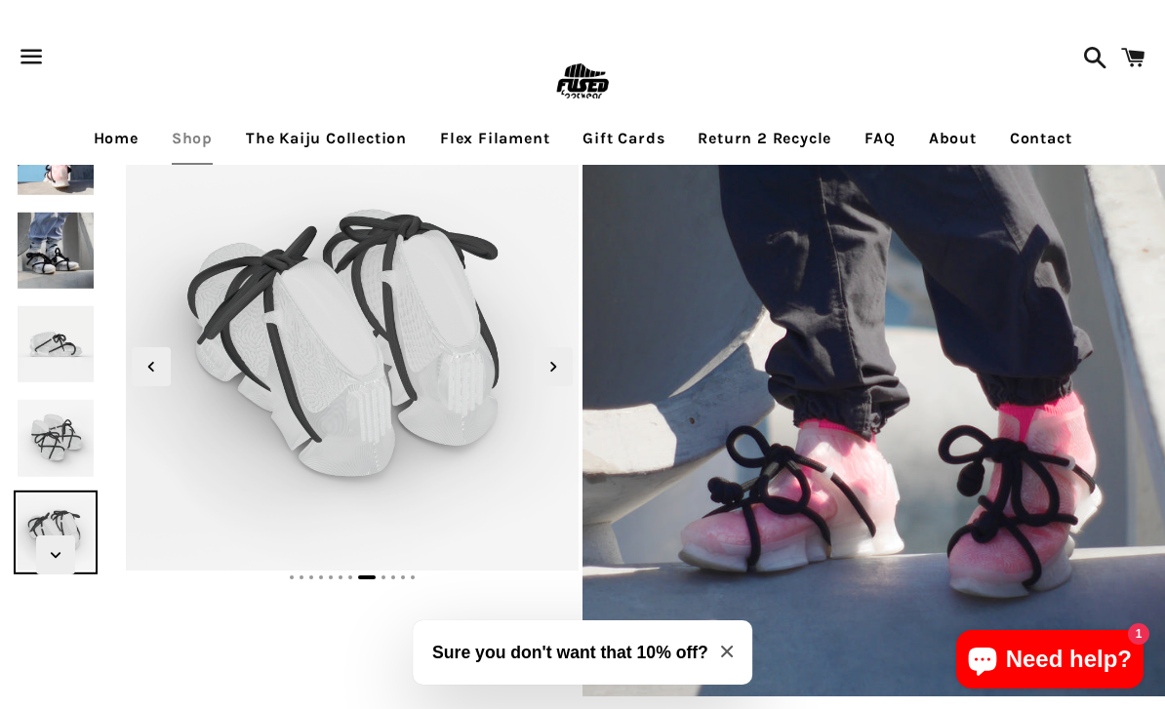
click at [570, 361] on span "Next slide" at bounding box center [553, 366] width 39 height 39
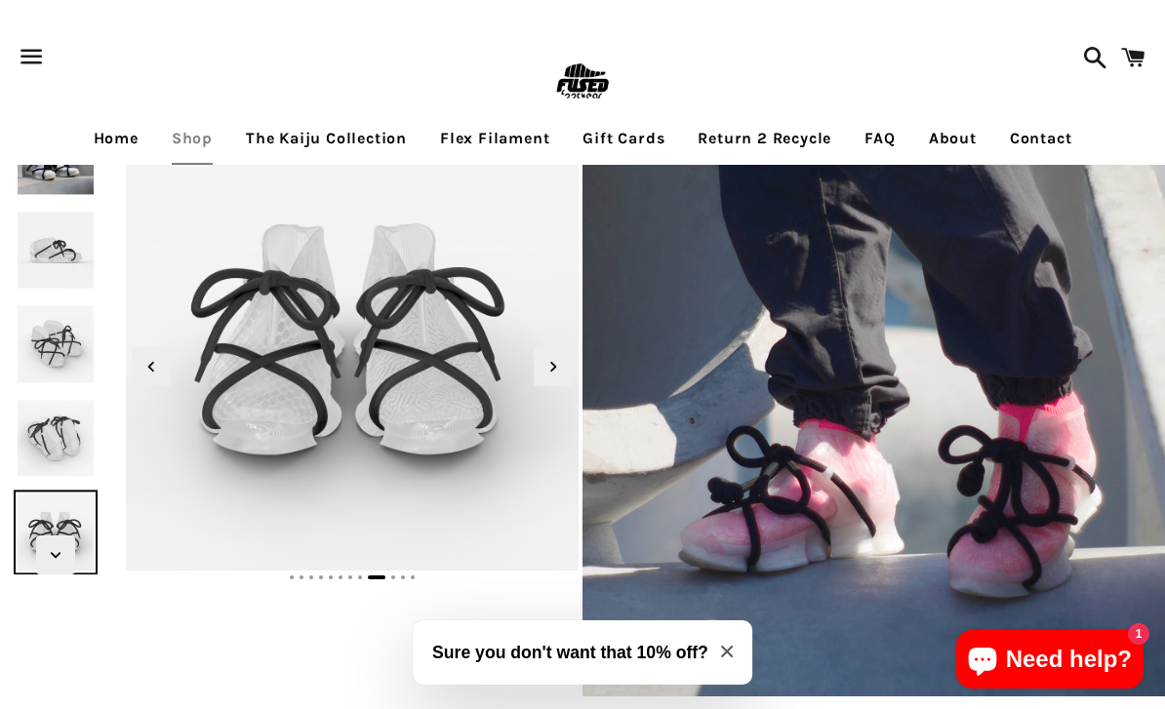
click at [556, 362] on icon "Next slide" at bounding box center [553, 366] width 21 height 21
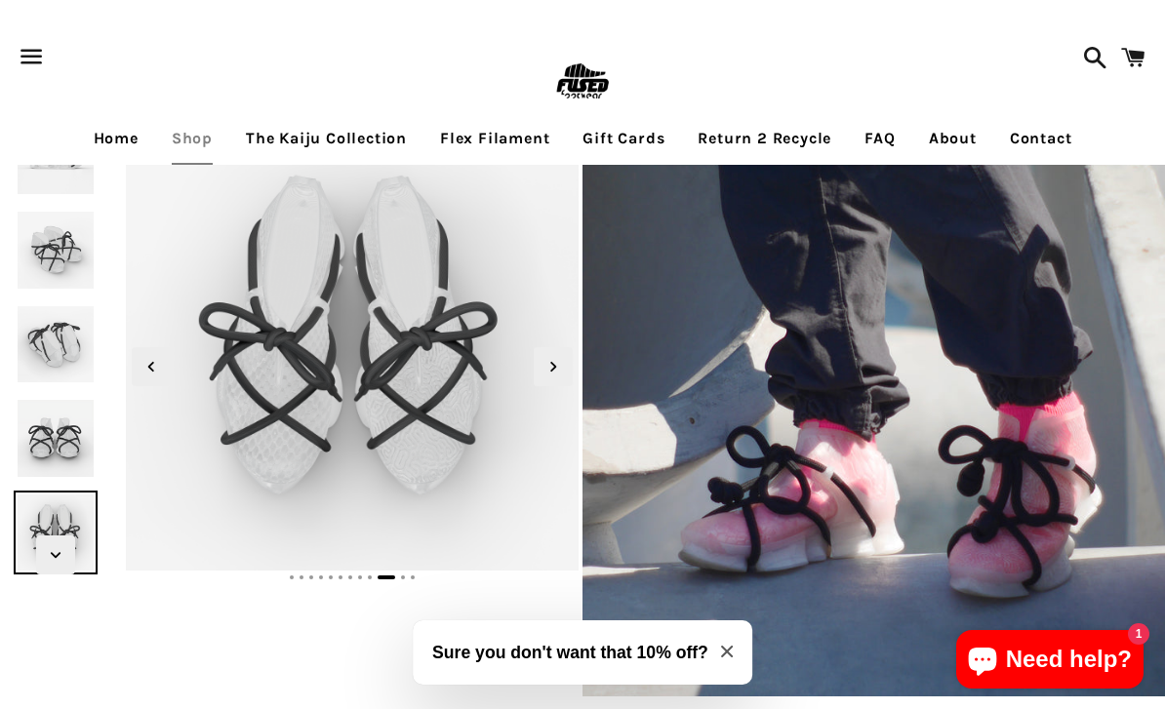
click at [564, 370] on span "Next slide" at bounding box center [553, 366] width 39 height 39
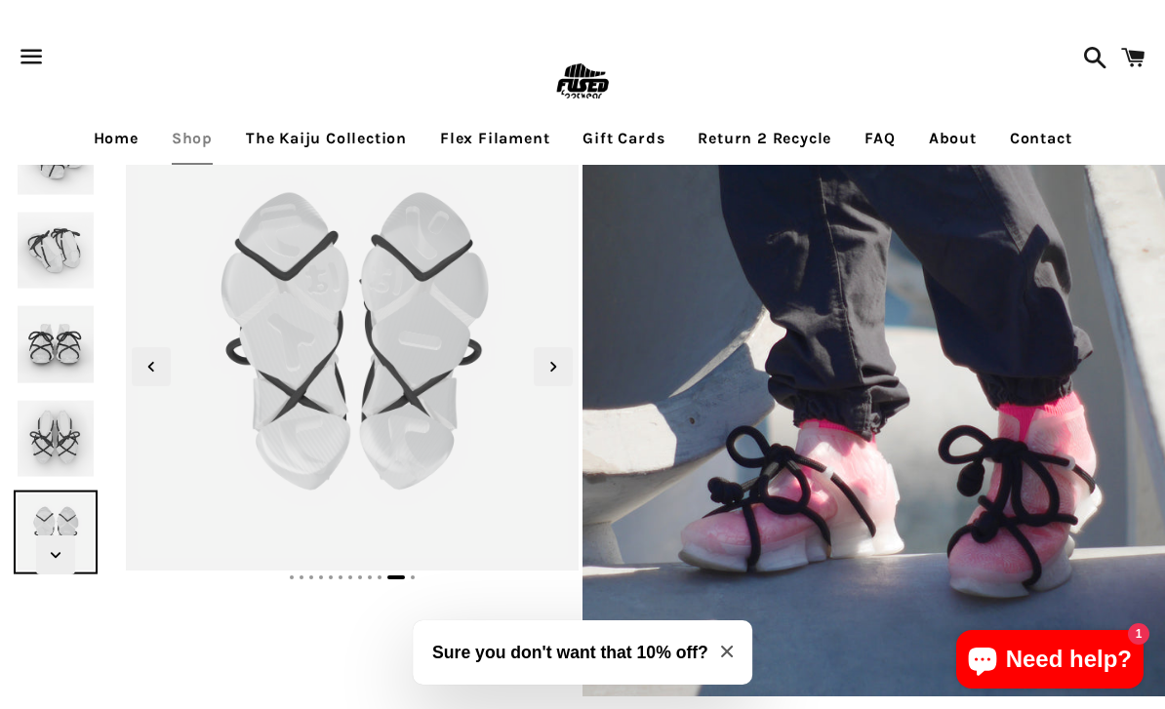
click at [566, 375] on span "Next slide" at bounding box center [553, 366] width 39 height 39
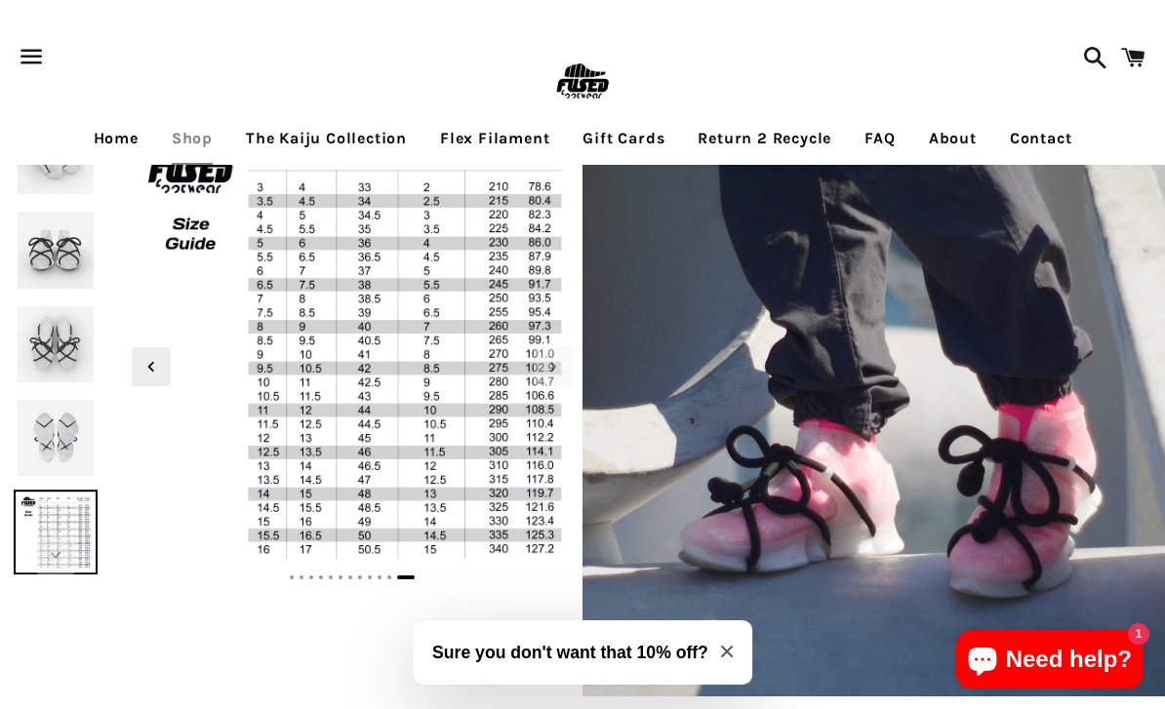
click at [559, 375] on icon "Next slide" at bounding box center [553, 366] width 21 height 21
click at [40, 292] on img at bounding box center [56, 250] width 84 height 84
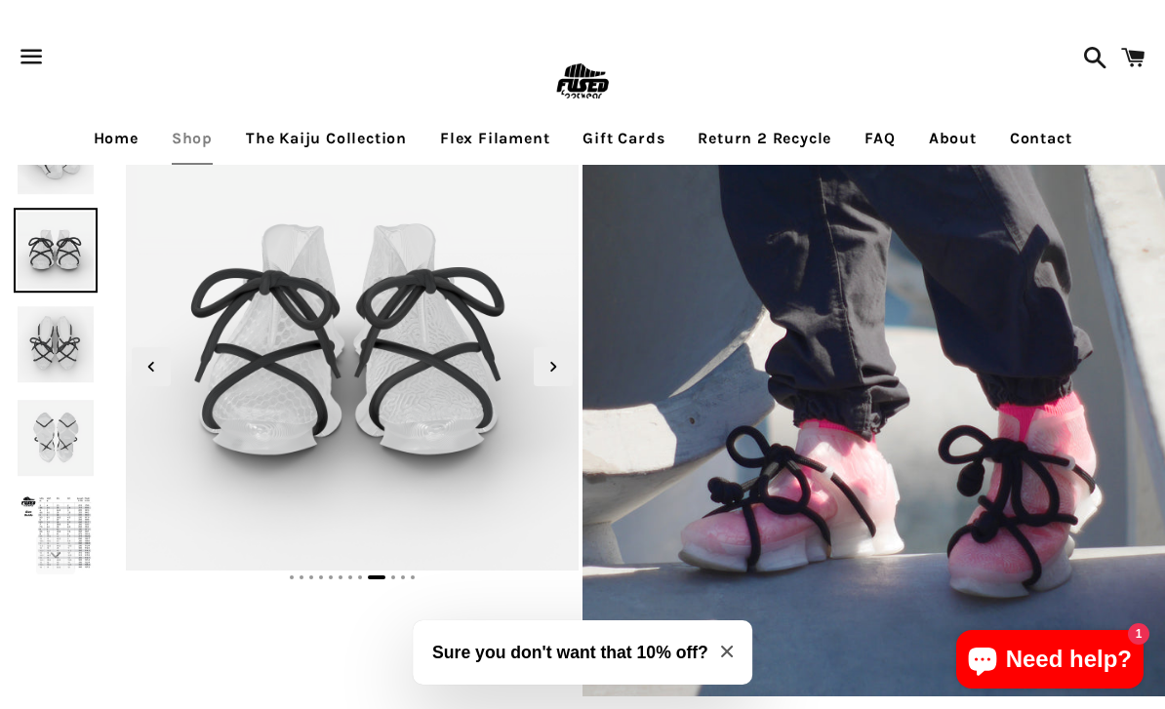
click at [49, 256] on img at bounding box center [56, 250] width 84 height 84
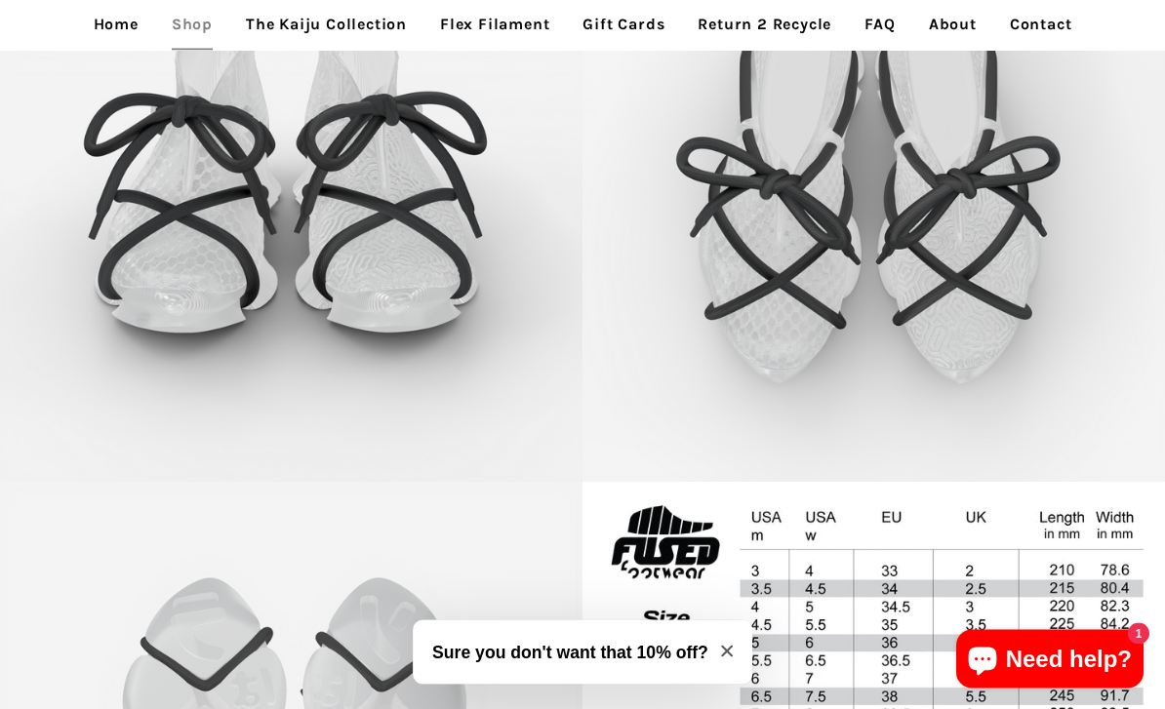
scroll to position [3701, 0]
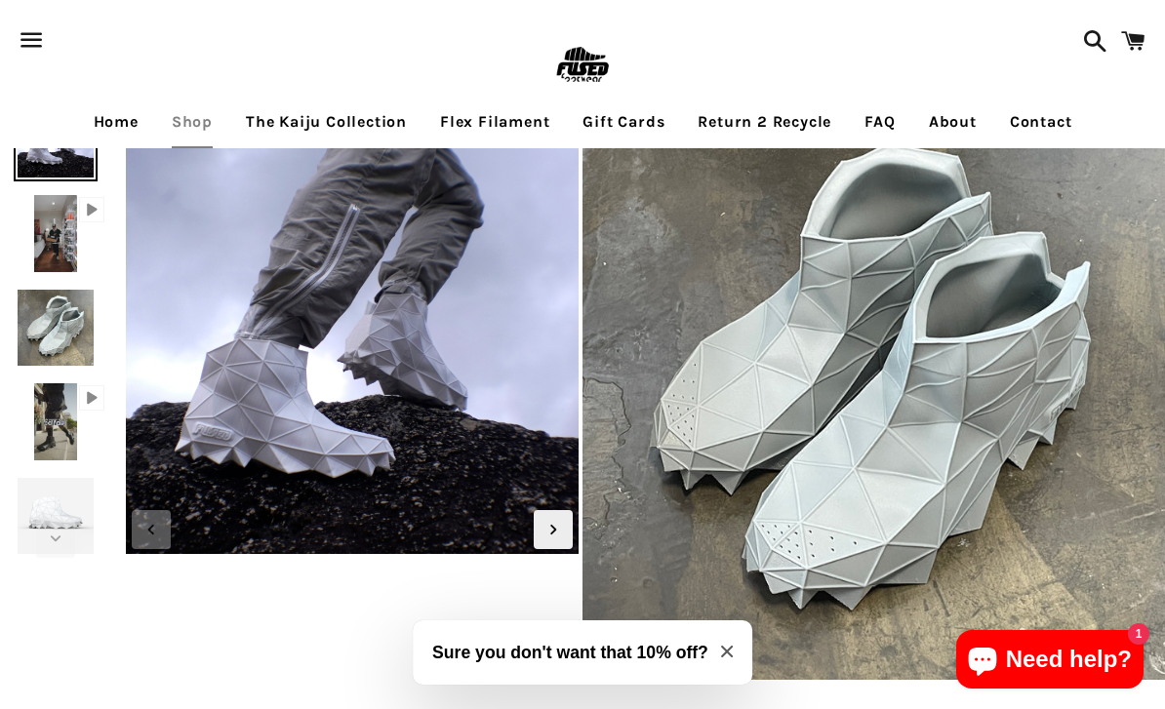
scroll to position [20, 0]
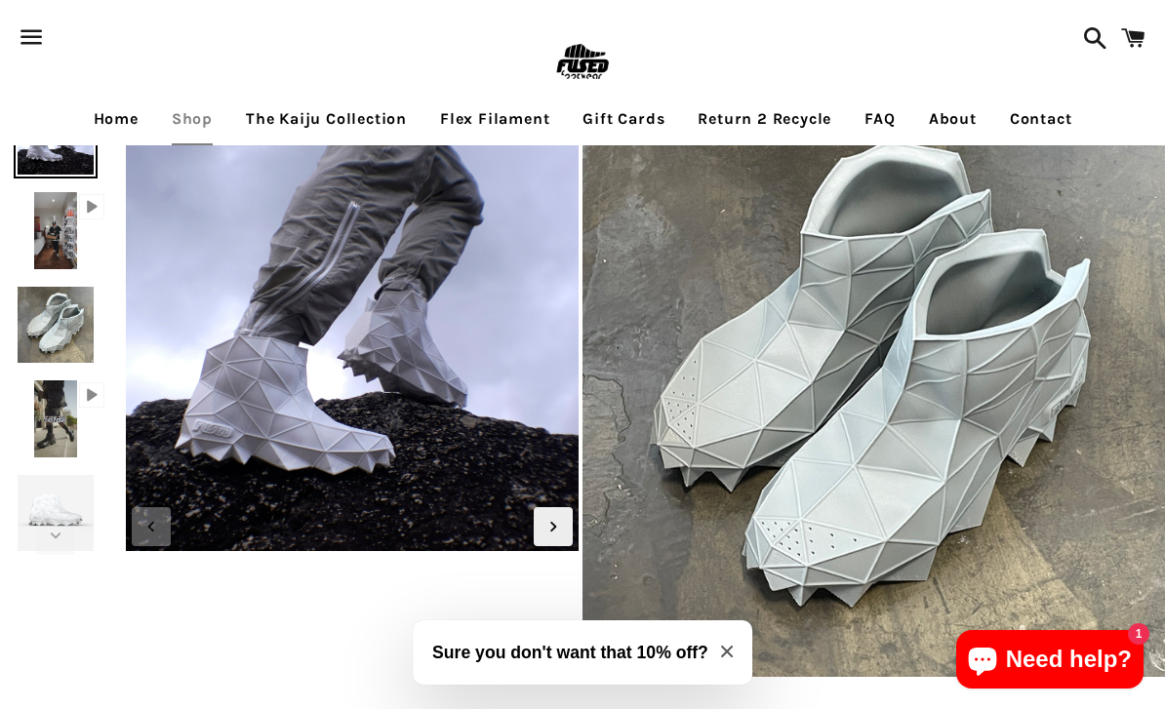
click at [48, 396] on img at bounding box center [55, 419] width 51 height 84
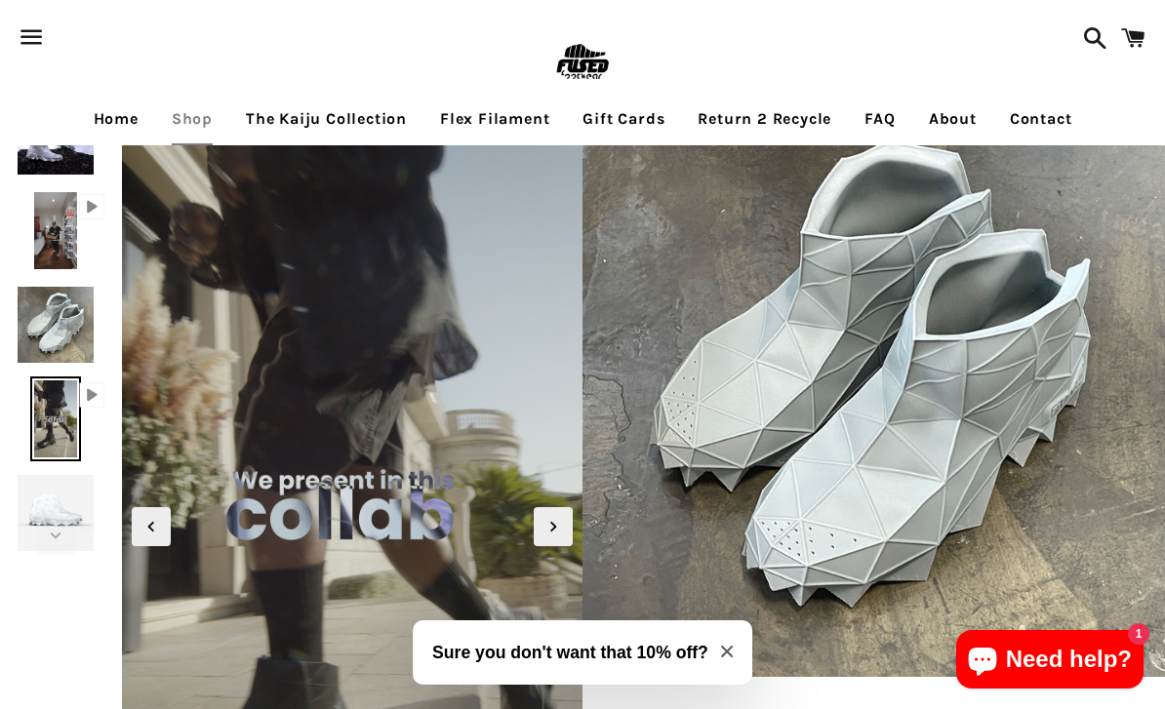
click at [563, 525] on icon "Next slide" at bounding box center [553, 526] width 21 height 21
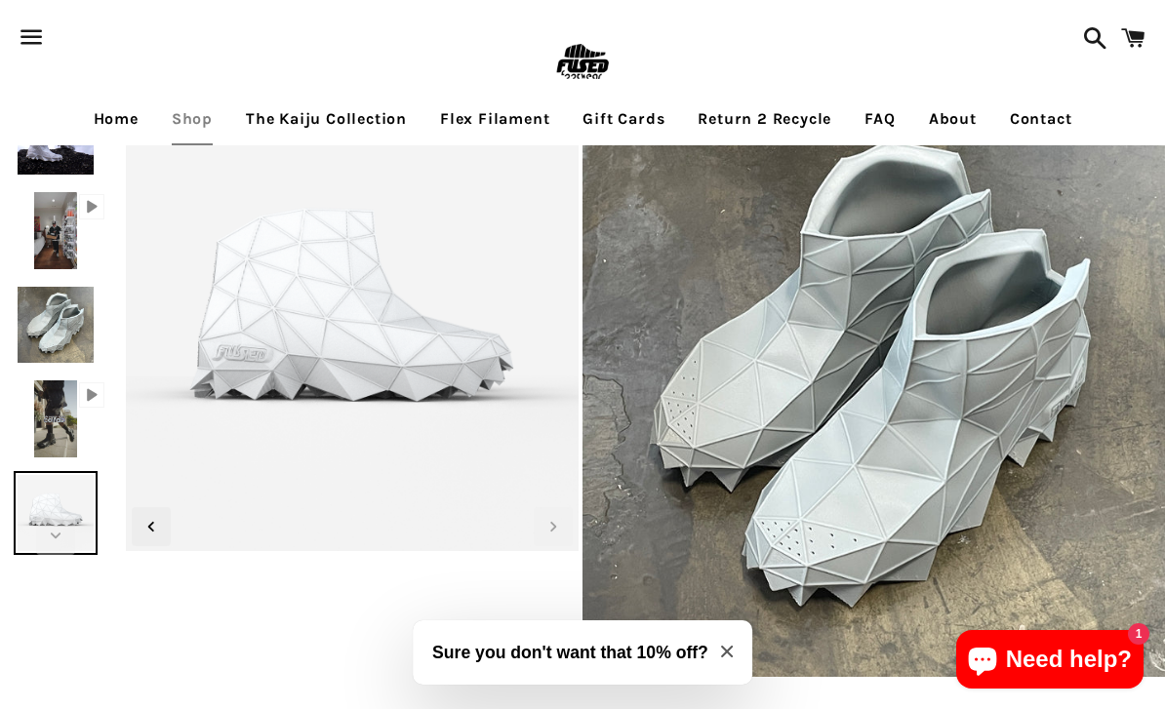
click at [562, 526] on icon "Next slide" at bounding box center [553, 526] width 21 height 21
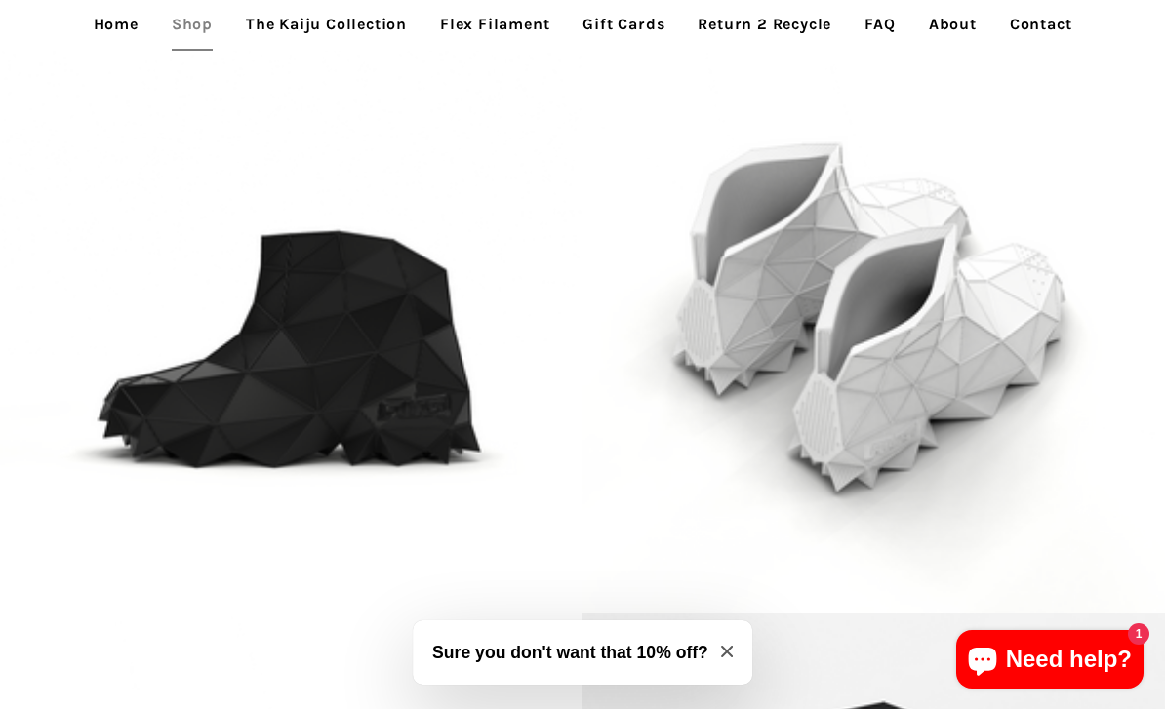
scroll to position [3636, 0]
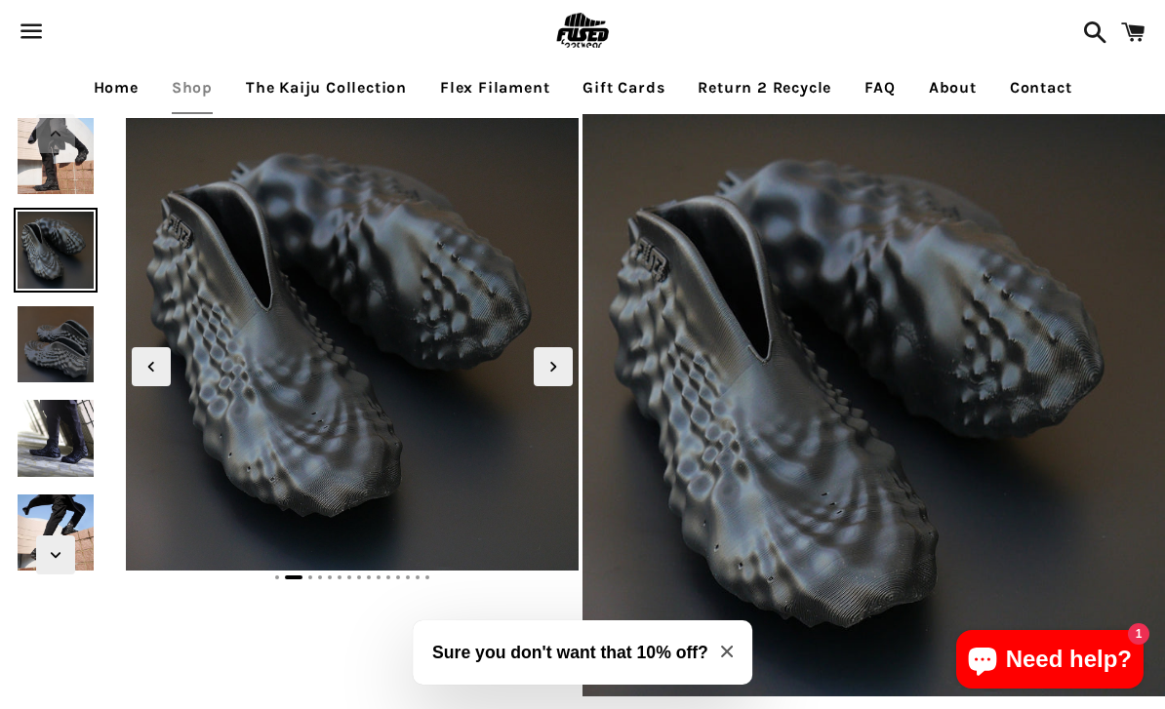
click at [57, 260] on img at bounding box center [56, 250] width 84 height 84
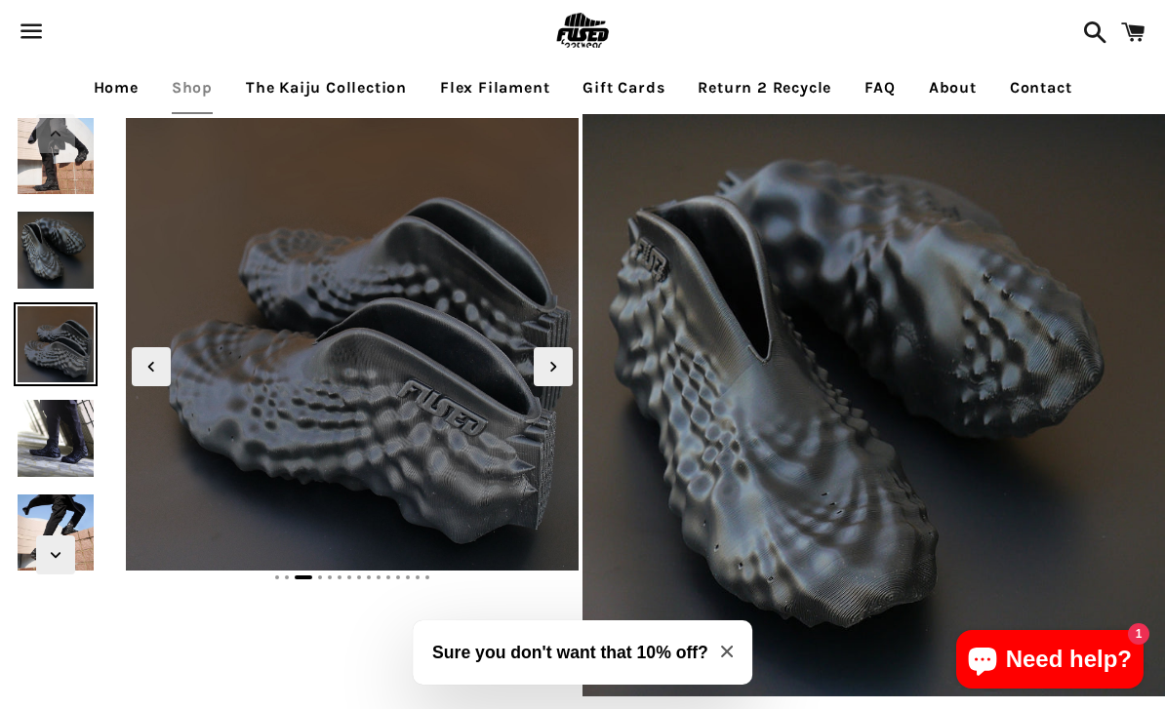
click at [58, 351] on img at bounding box center [56, 345] width 84 height 84
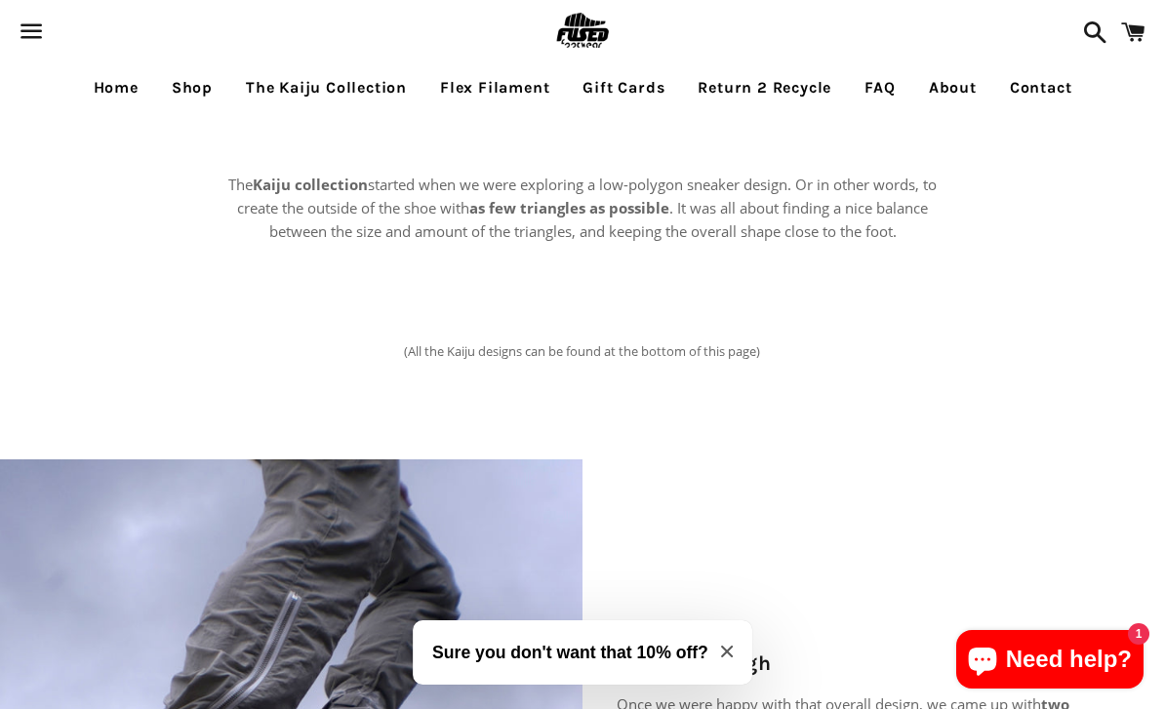
click at [186, 90] on link "Shop" at bounding box center [192, 87] width 70 height 49
